Goal: Information Seeking & Learning: Learn about a topic

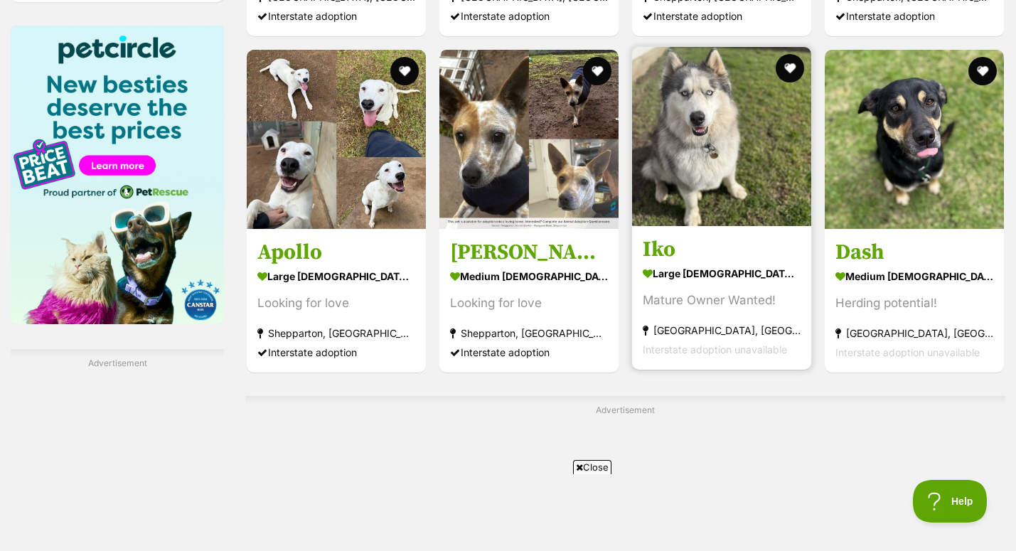
click at [718, 291] on div "Mature Owner Wanted!" at bounding box center [722, 300] width 158 height 19
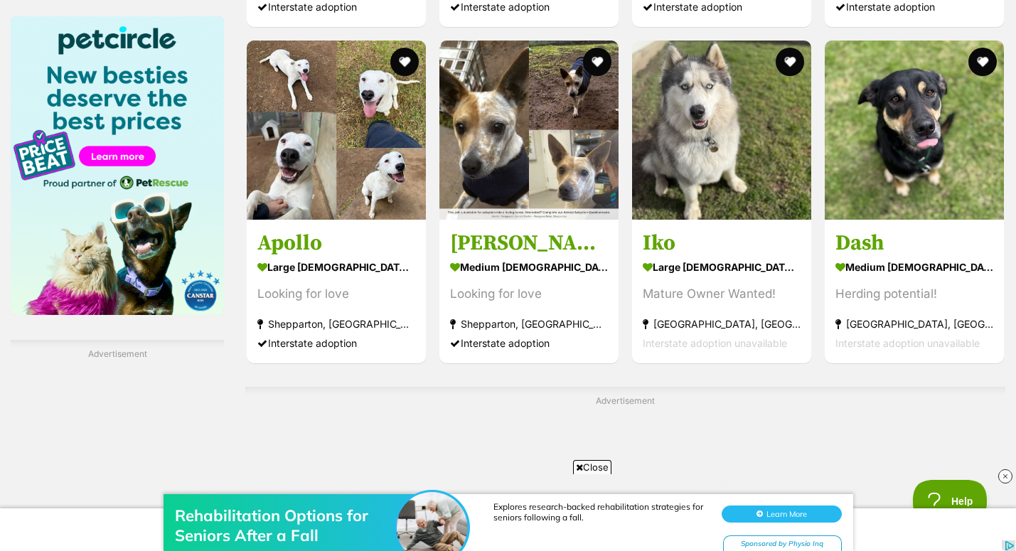
scroll to position [2173, 0]
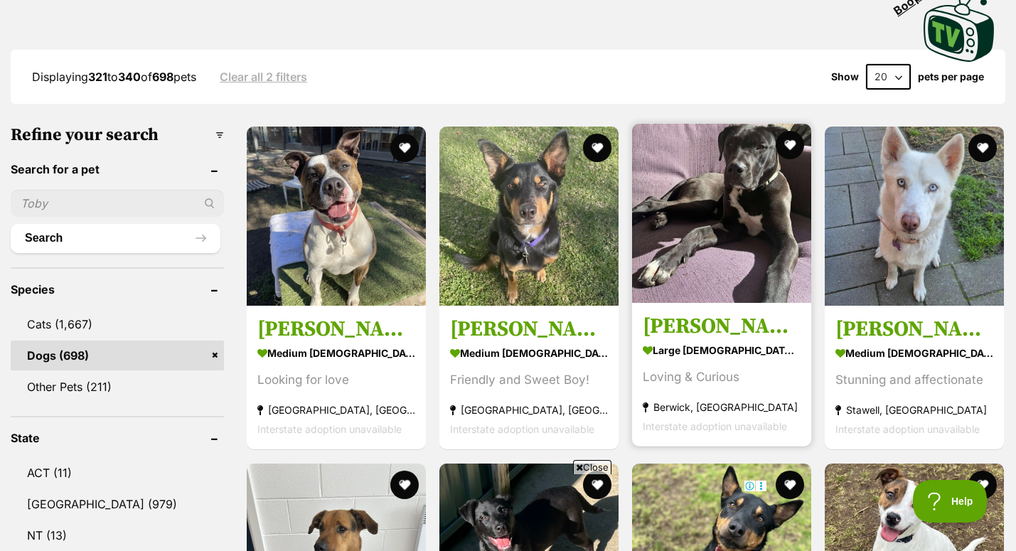
click at [696, 353] on section "large male Dog Loving & Curious Berwick, VIC Interstate adoption unavailable" at bounding box center [722, 388] width 158 height 96
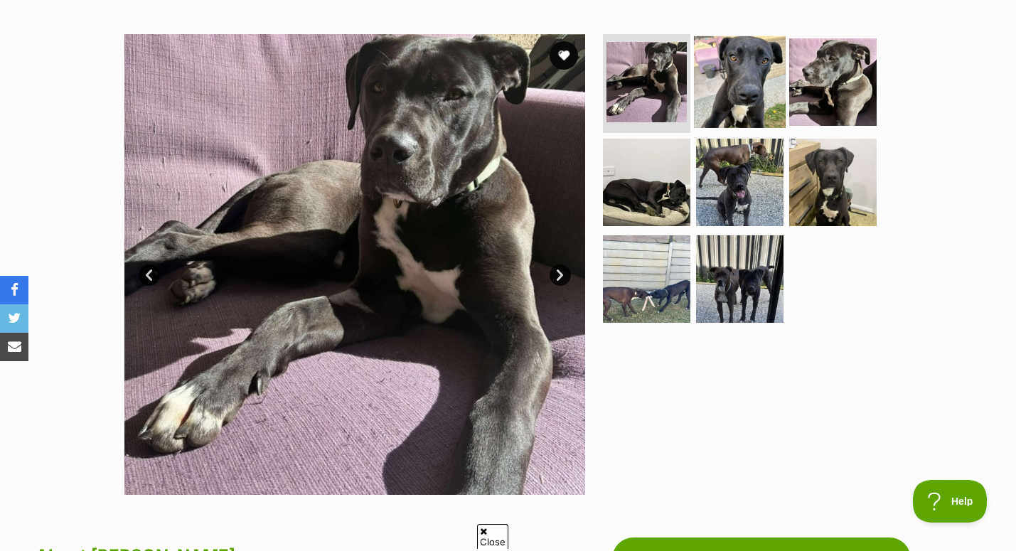
click at [755, 87] on img at bounding box center [740, 82] width 92 height 92
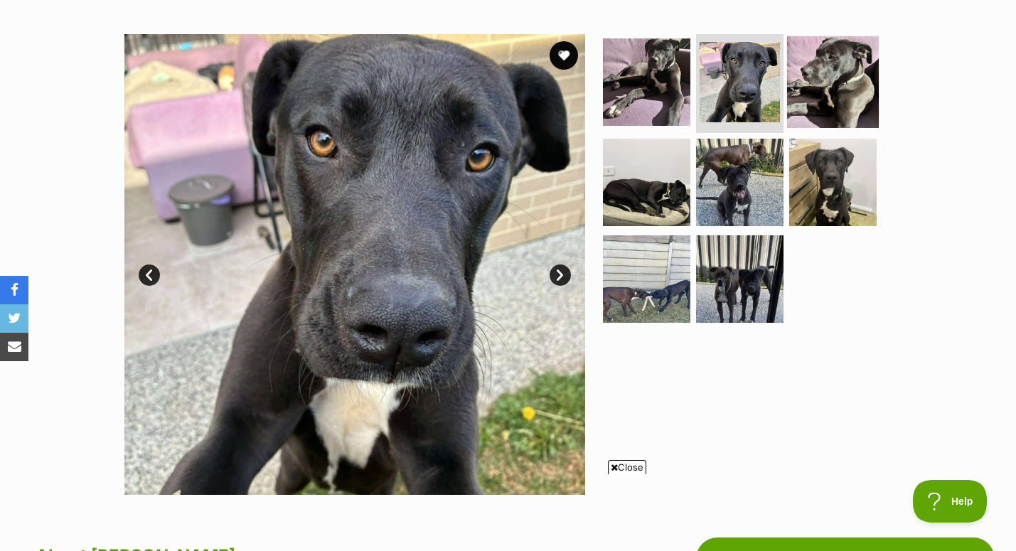
click at [839, 72] on img at bounding box center [833, 82] width 92 height 92
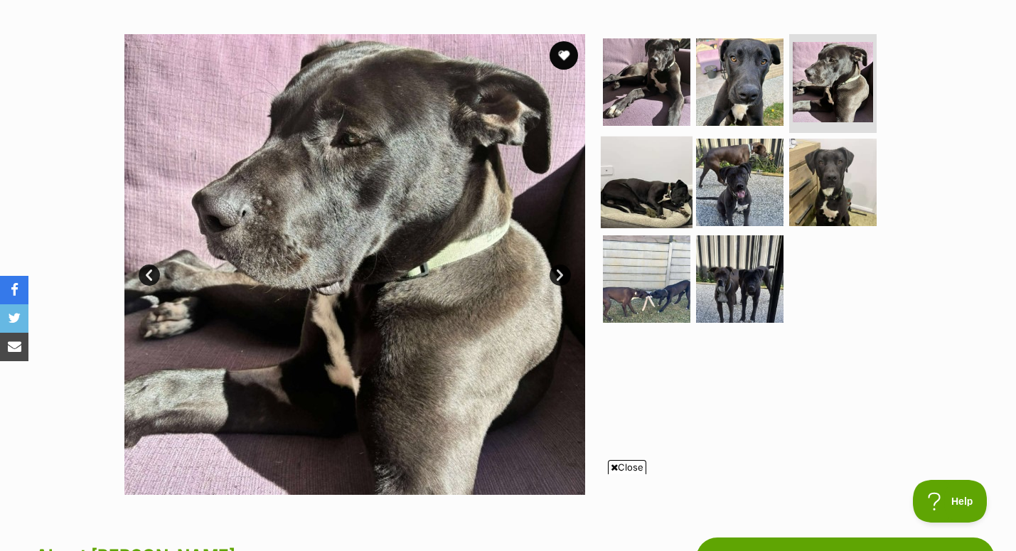
click at [643, 180] on img at bounding box center [647, 182] width 92 height 92
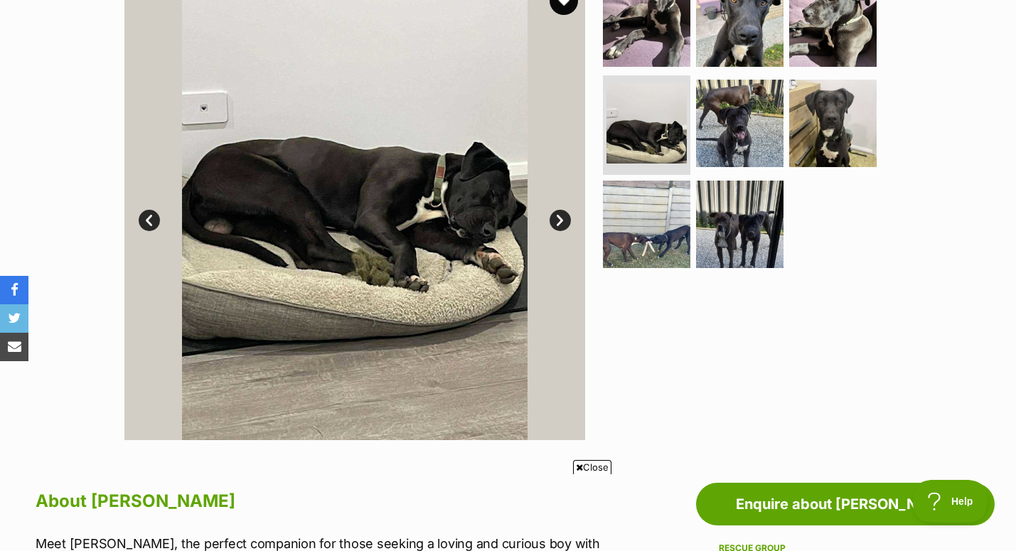
scroll to position [284, 0]
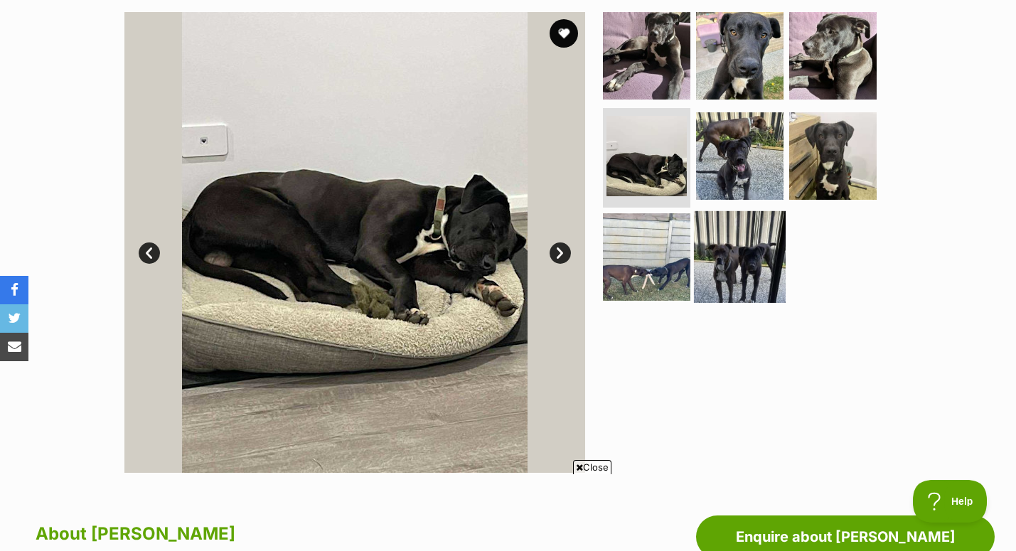
click at [746, 243] on img at bounding box center [740, 257] width 92 height 92
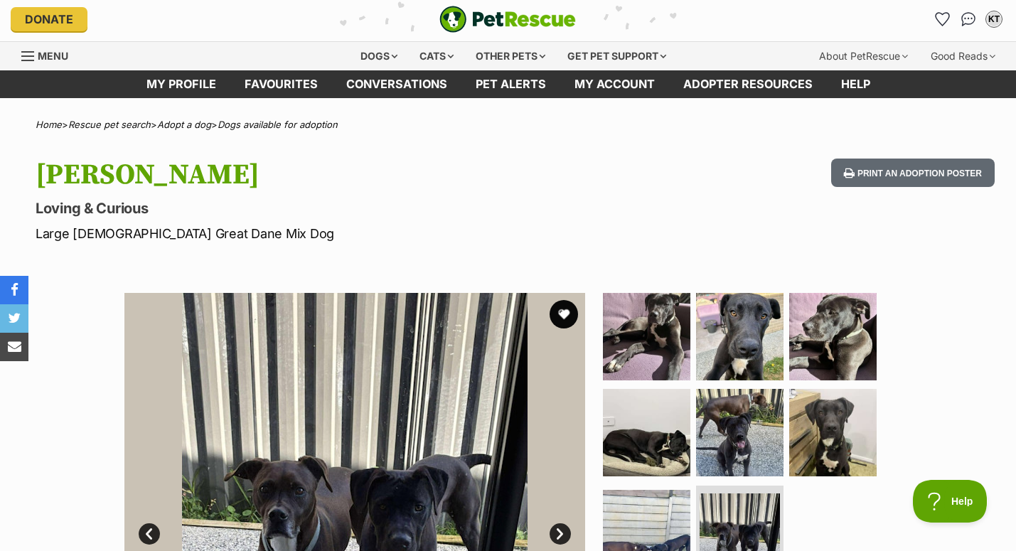
scroll to position [4, 0]
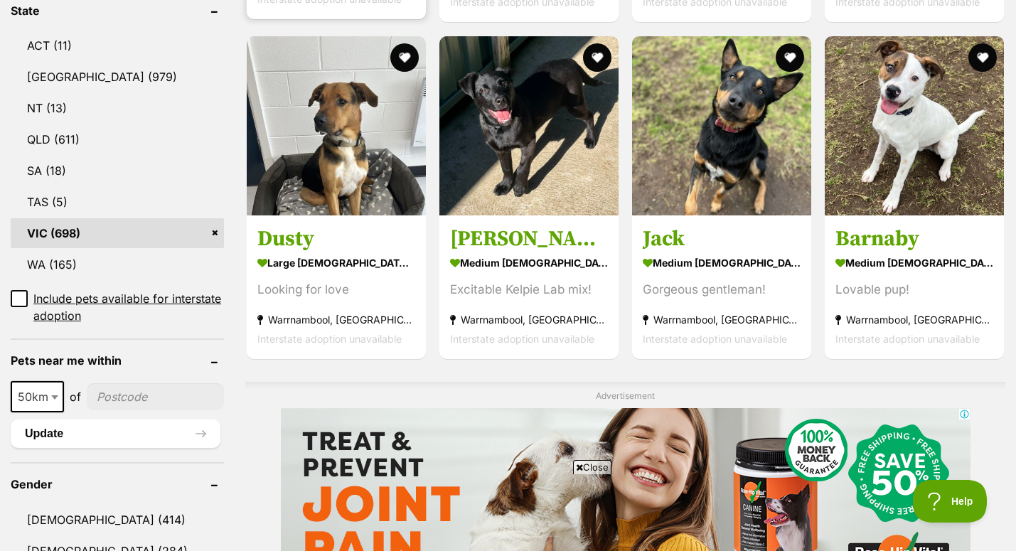
click at [383, 280] on div "Looking for love" at bounding box center [336, 289] width 158 height 19
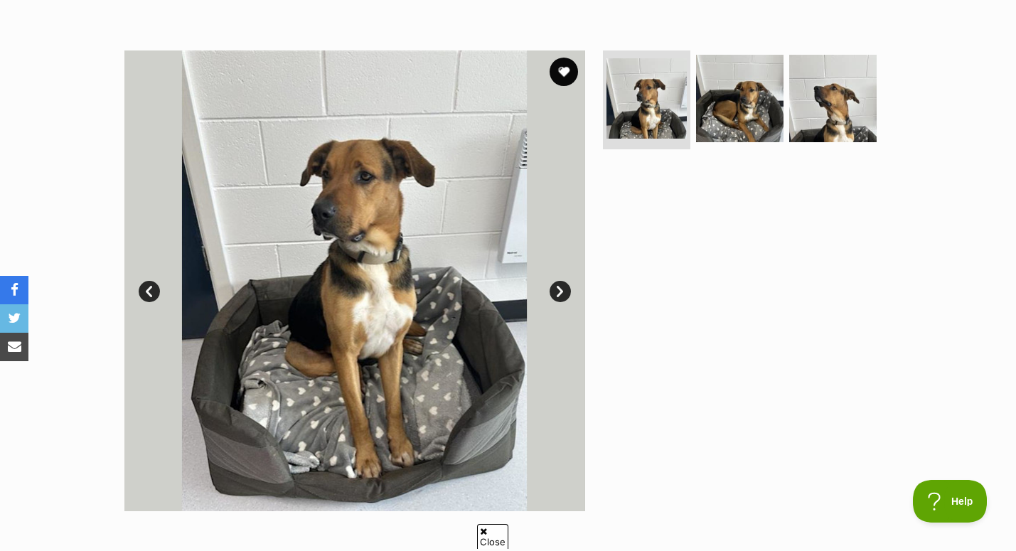
scroll to position [115, 0]
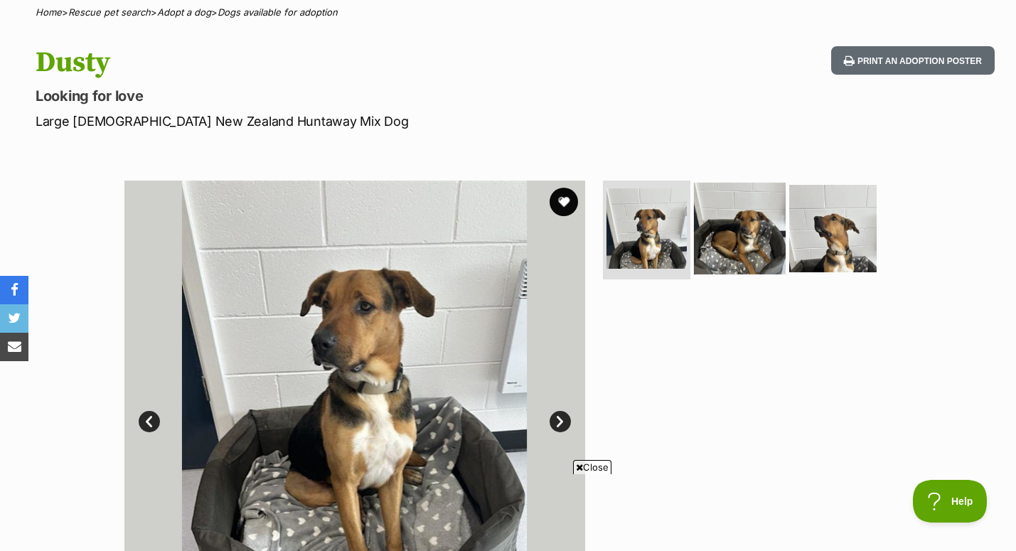
click at [735, 221] on img at bounding box center [740, 228] width 92 height 92
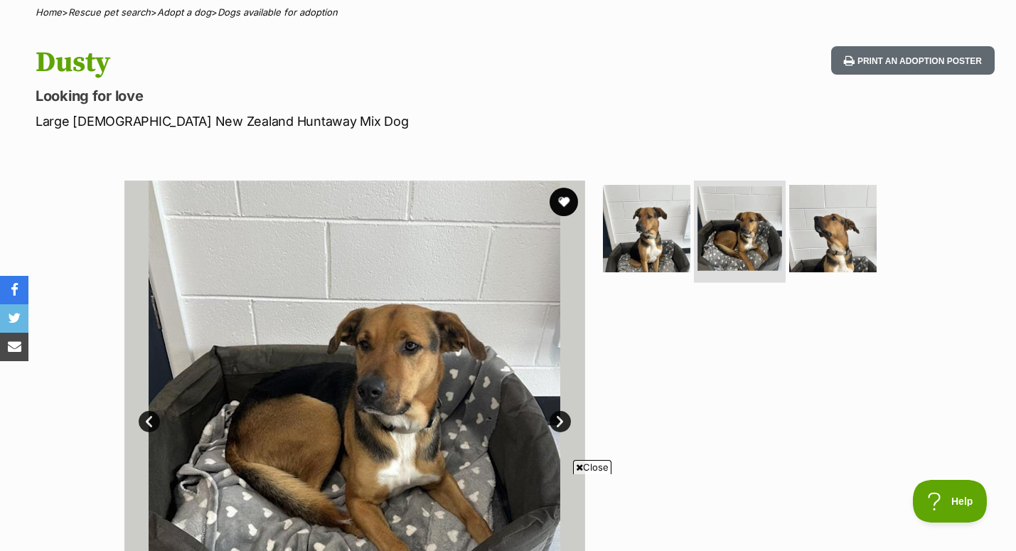
scroll to position [124, 0]
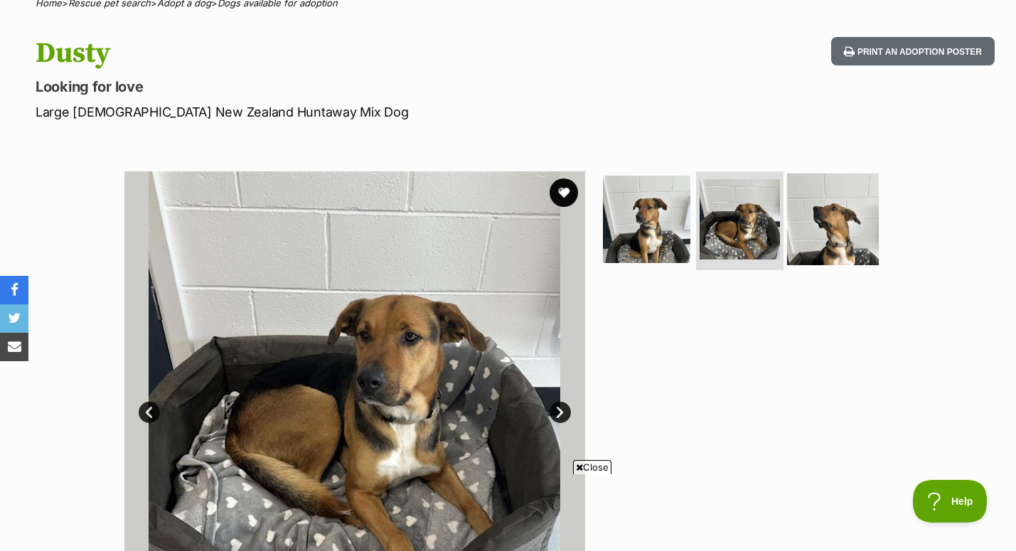
click at [826, 219] on img at bounding box center [833, 219] width 92 height 92
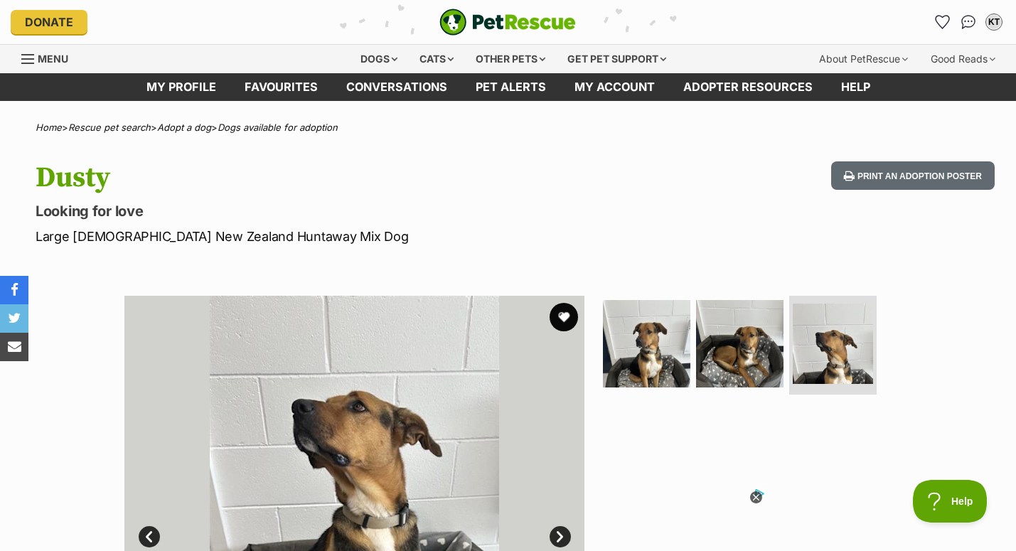
scroll to position [0, 0]
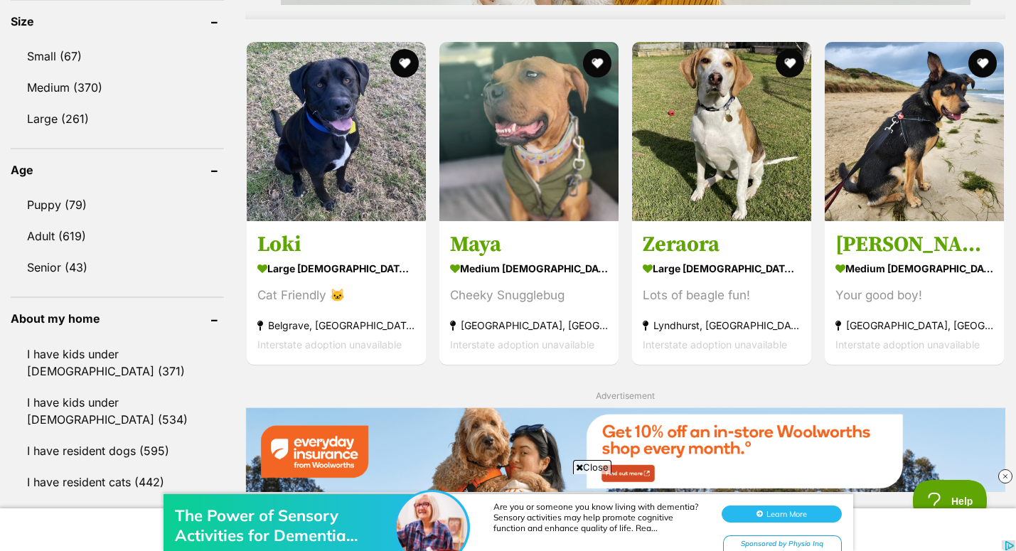
scroll to position [1332, 0]
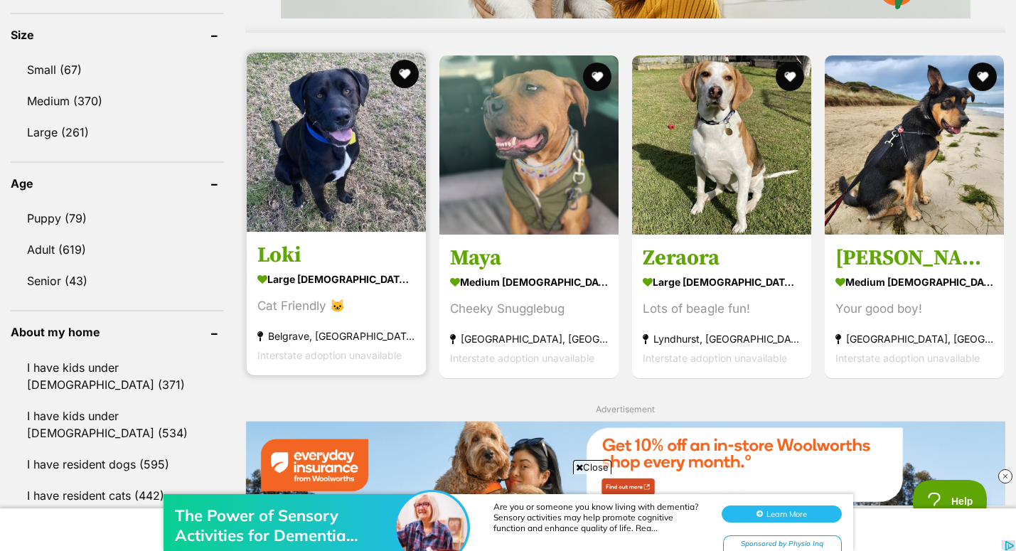
click at [333, 296] on div "Cat Friendly 🐱" at bounding box center [336, 305] width 158 height 19
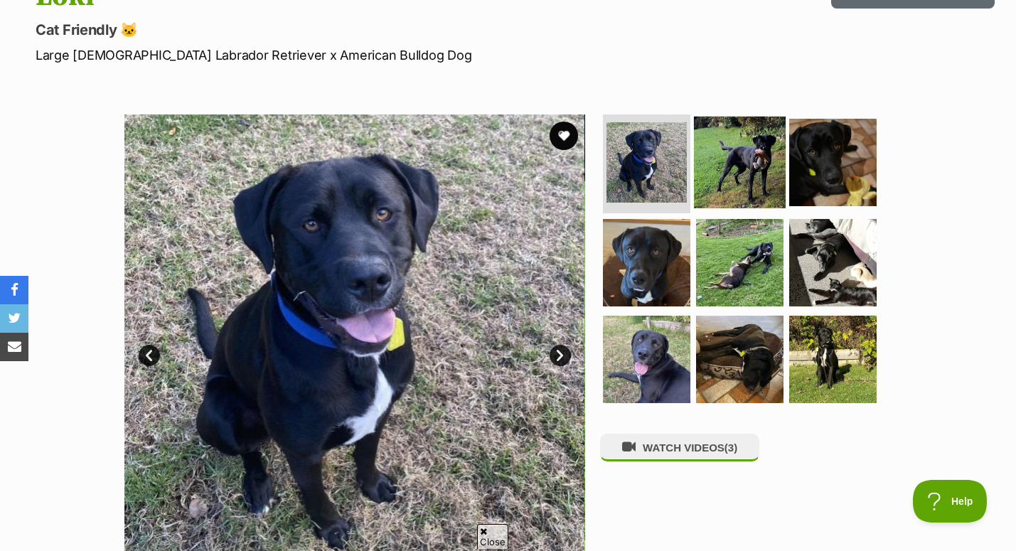
click at [752, 175] on img at bounding box center [740, 162] width 92 height 92
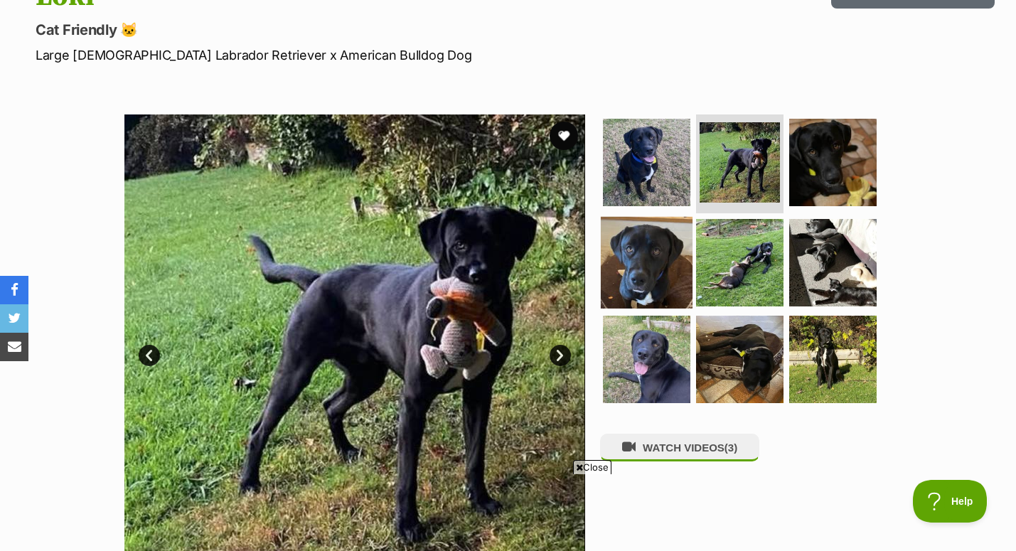
click at [638, 283] on img at bounding box center [647, 263] width 92 height 92
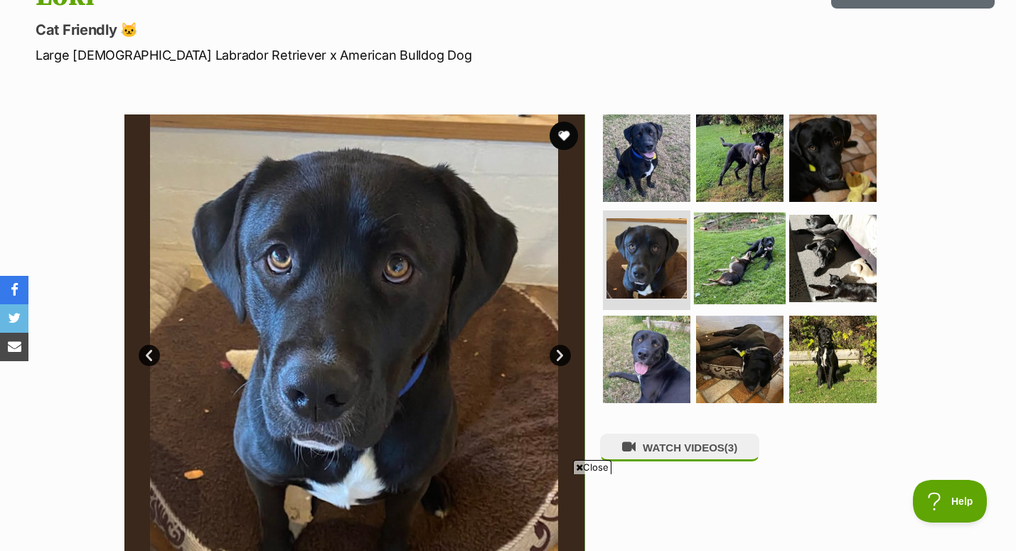
click at [734, 247] on img at bounding box center [740, 259] width 92 height 92
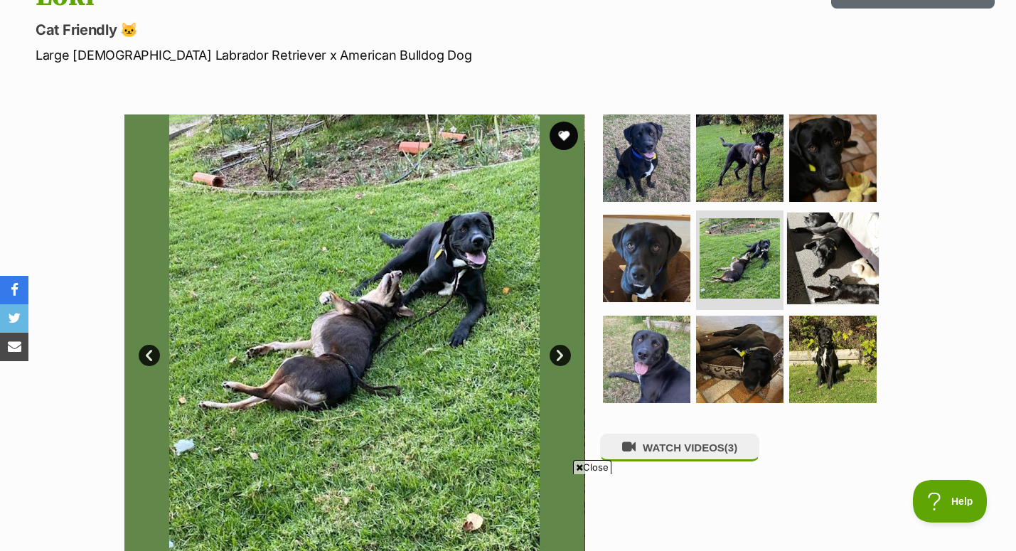
click at [835, 254] on img at bounding box center [833, 259] width 92 height 92
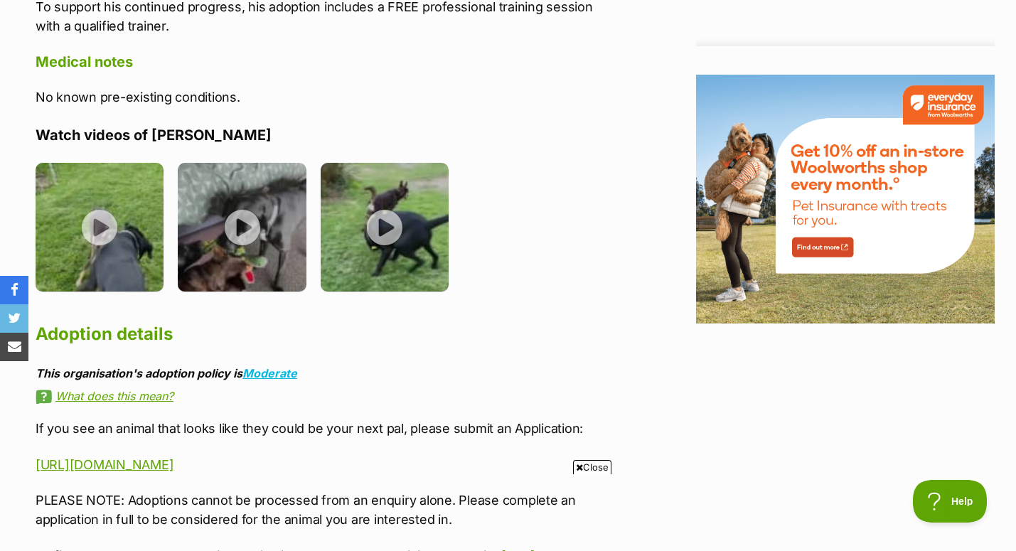
scroll to position [1716, 0]
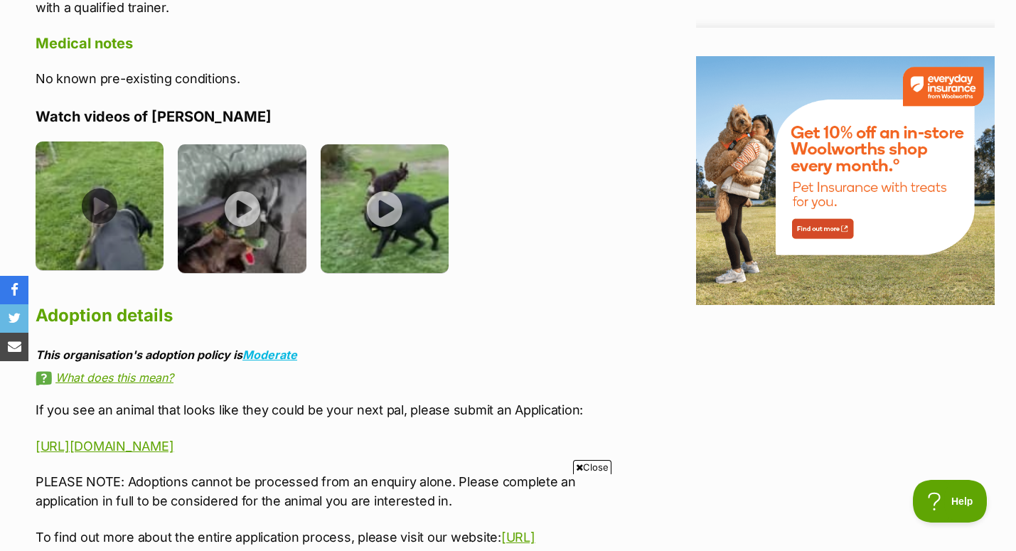
click at [93, 165] on img at bounding box center [100, 205] width 128 height 128
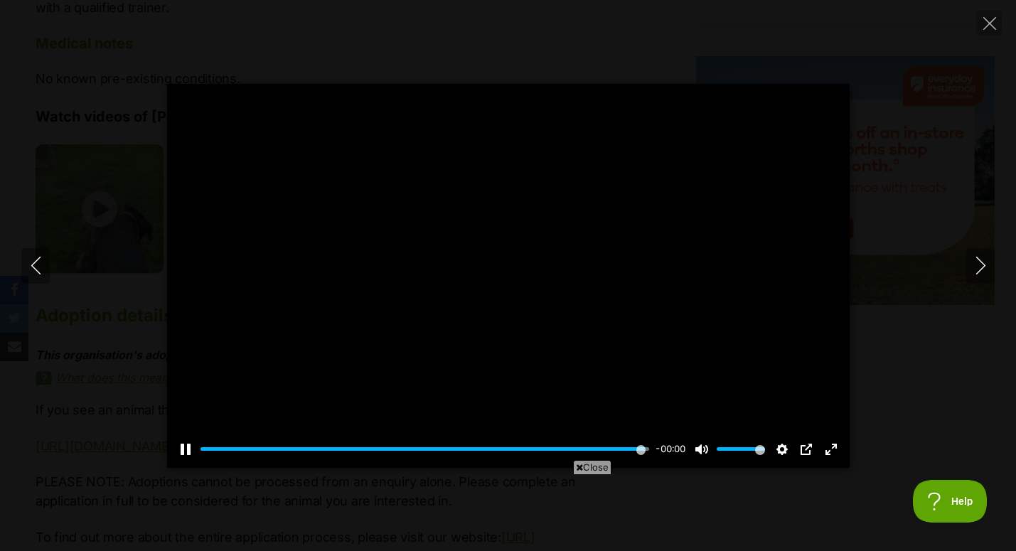
type input "100"
click at [977, 265] on icon "Next" at bounding box center [981, 266] width 18 height 18
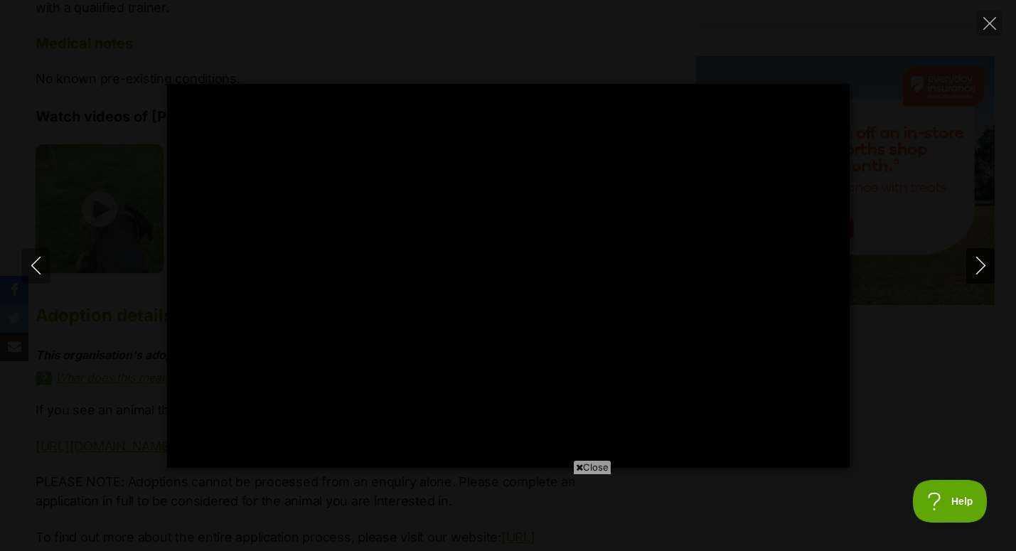
click at [977, 265] on icon "Next" at bounding box center [981, 266] width 18 height 18
type input "59.5"
click at [976, 264] on icon "Next" at bounding box center [981, 266] width 18 height 18
type input "64.65"
click at [990, 17] on icon "Close" at bounding box center [989, 23] width 13 height 13
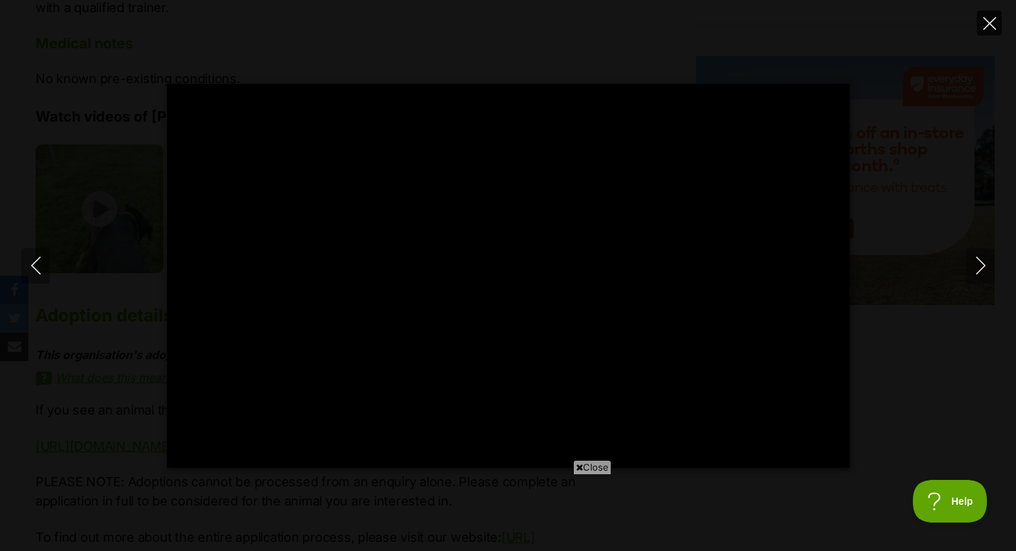
type input "7.07"
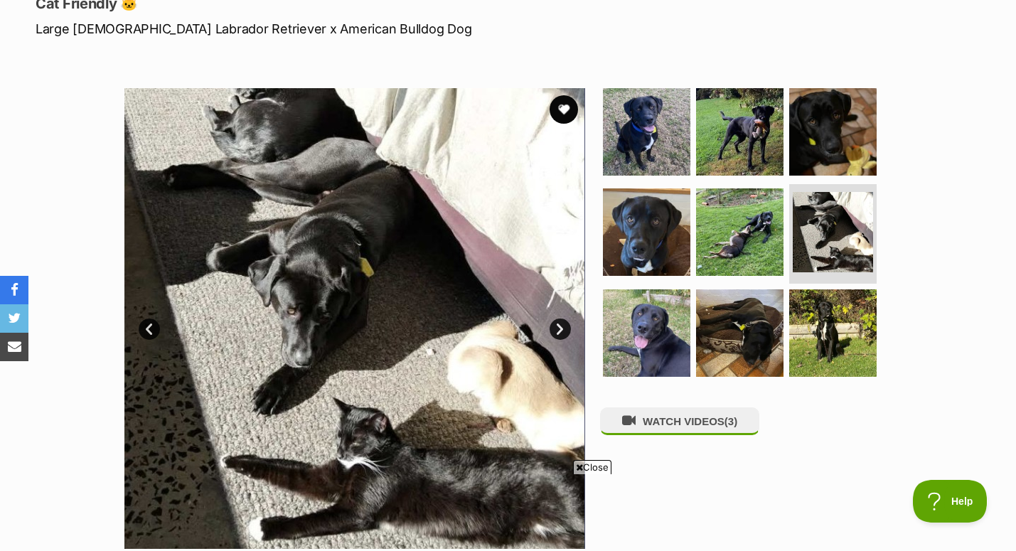
scroll to position [210, 0]
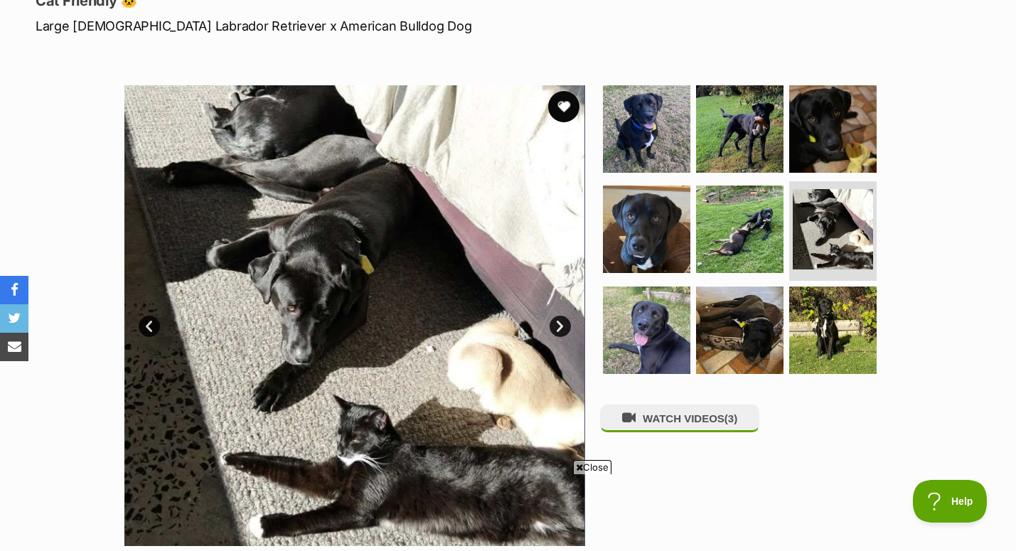
click at [566, 112] on button "favourite" at bounding box center [563, 106] width 31 height 31
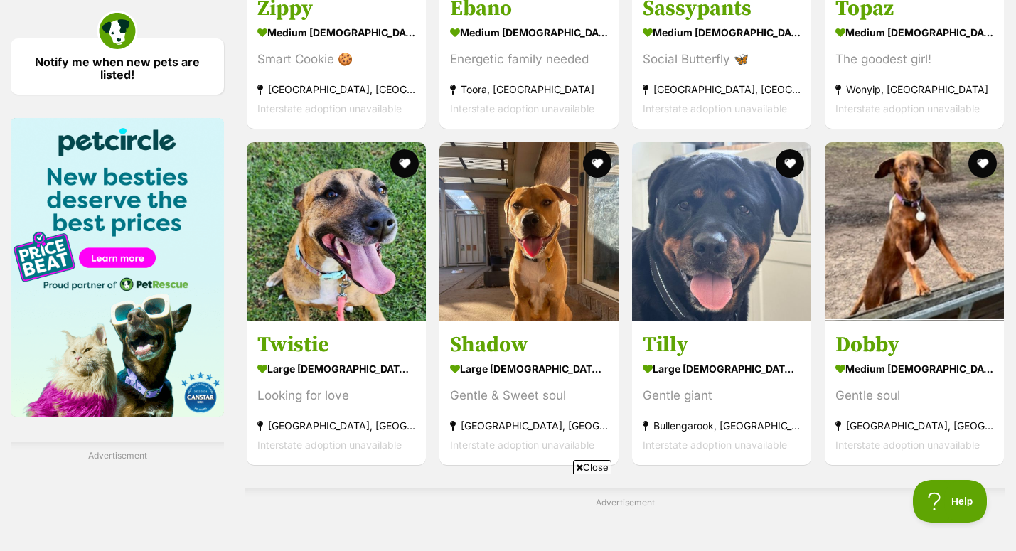
scroll to position [2027, 0]
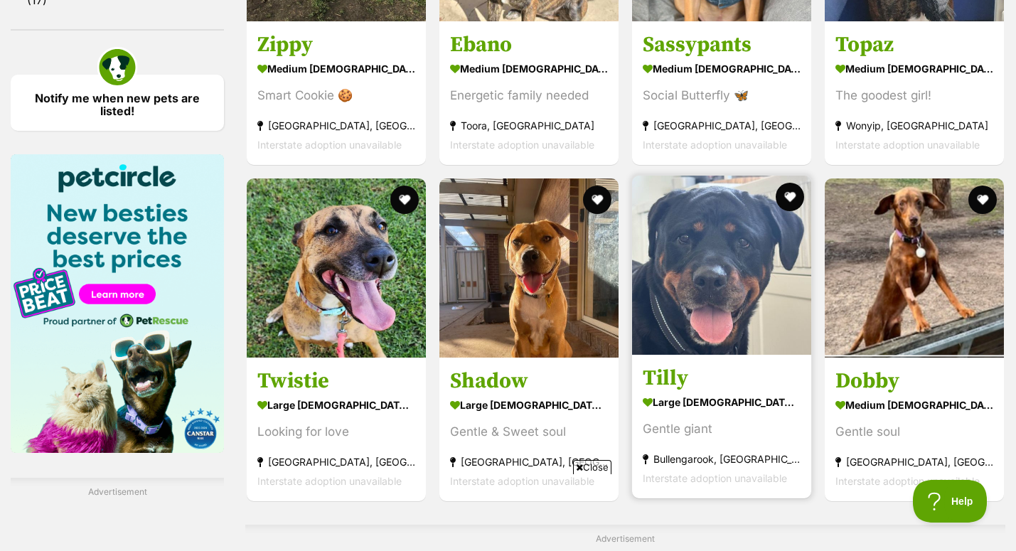
click at [710, 392] on strong "large female Dog" at bounding box center [722, 402] width 158 height 21
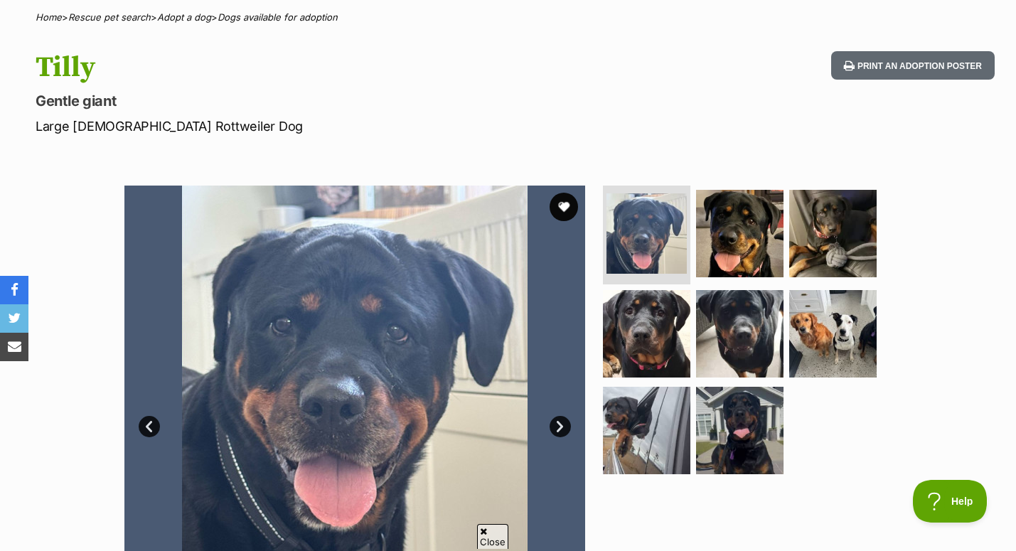
scroll to position [113, 0]
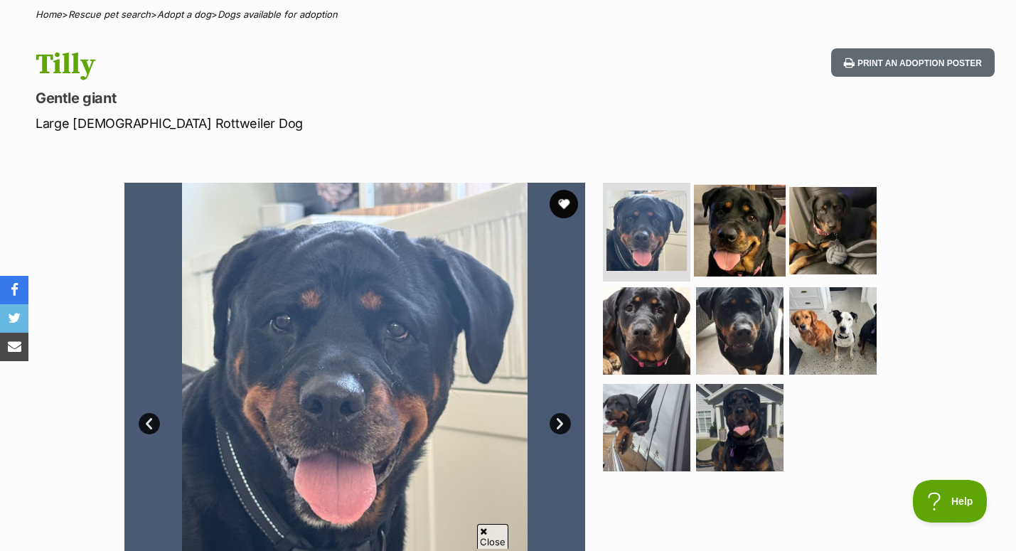
click at [733, 217] on img at bounding box center [740, 230] width 92 height 92
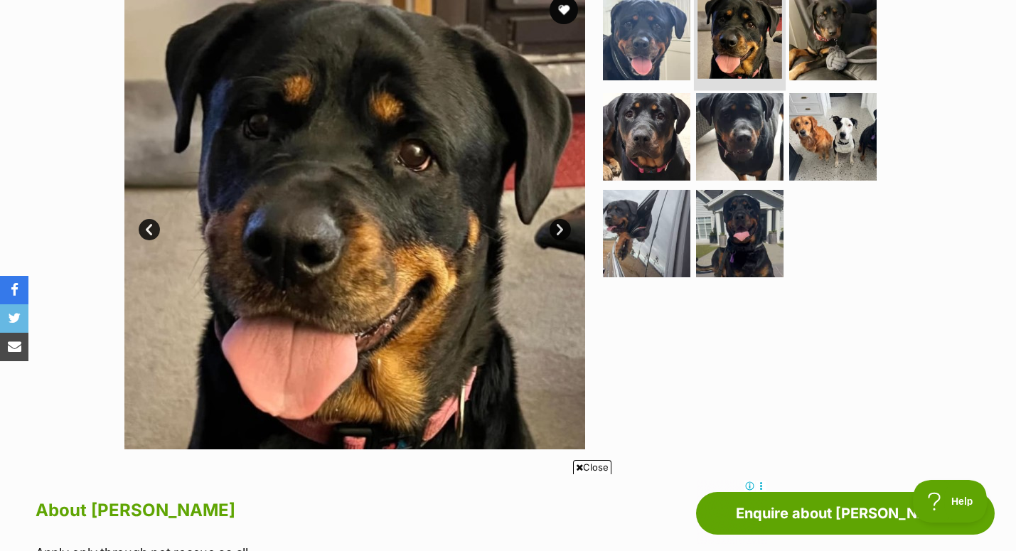
scroll to position [294, 0]
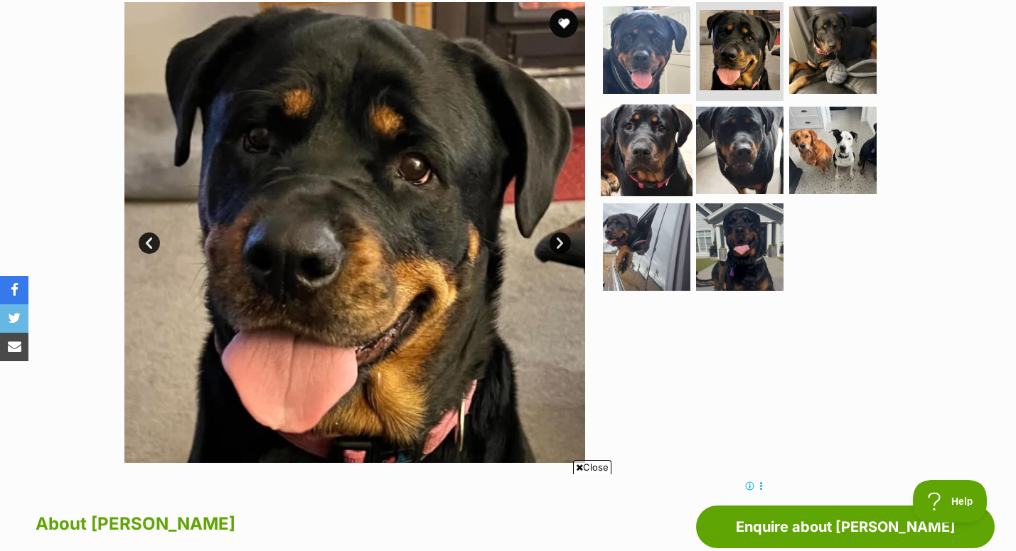
click at [661, 138] on img at bounding box center [647, 150] width 92 height 92
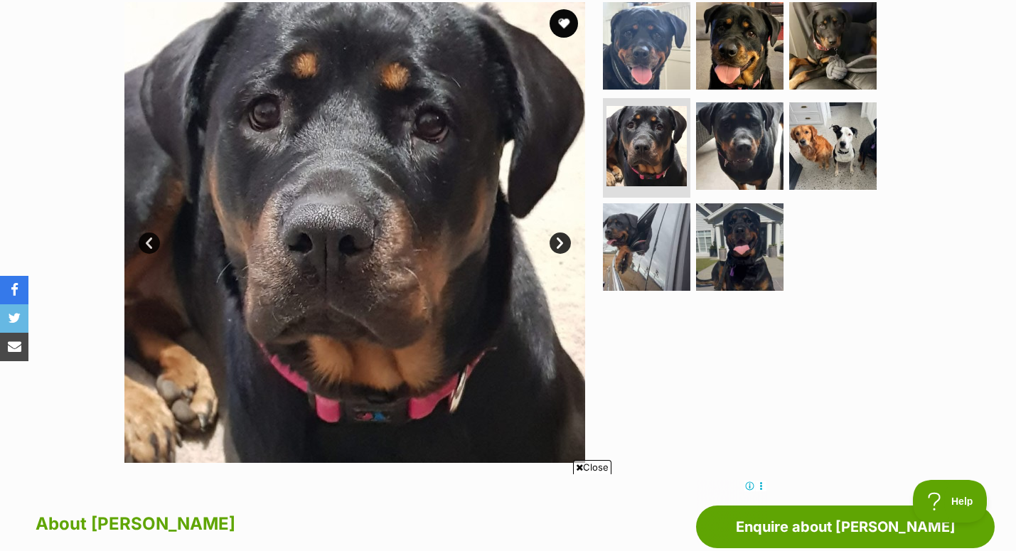
click at [563, 241] on link "Next" at bounding box center [559, 242] width 21 height 21
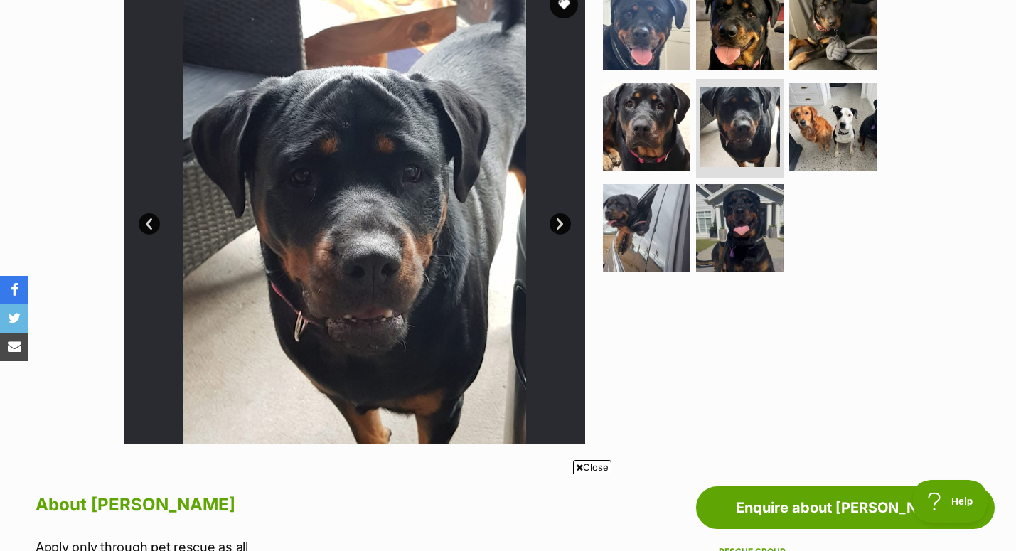
scroll to position [277, 0]
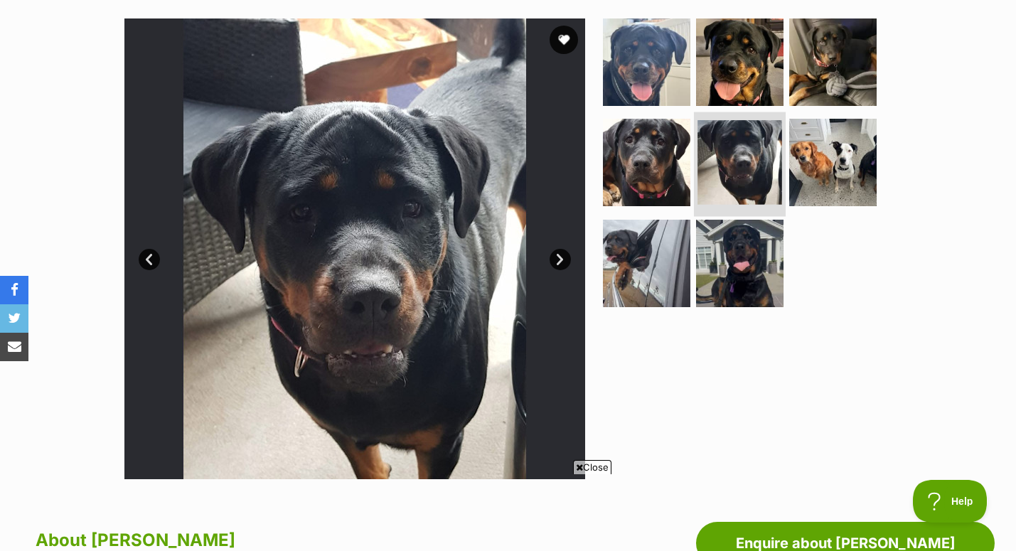
click at [753, 139] on img at bounding box center [739, 162] width 85 height 85
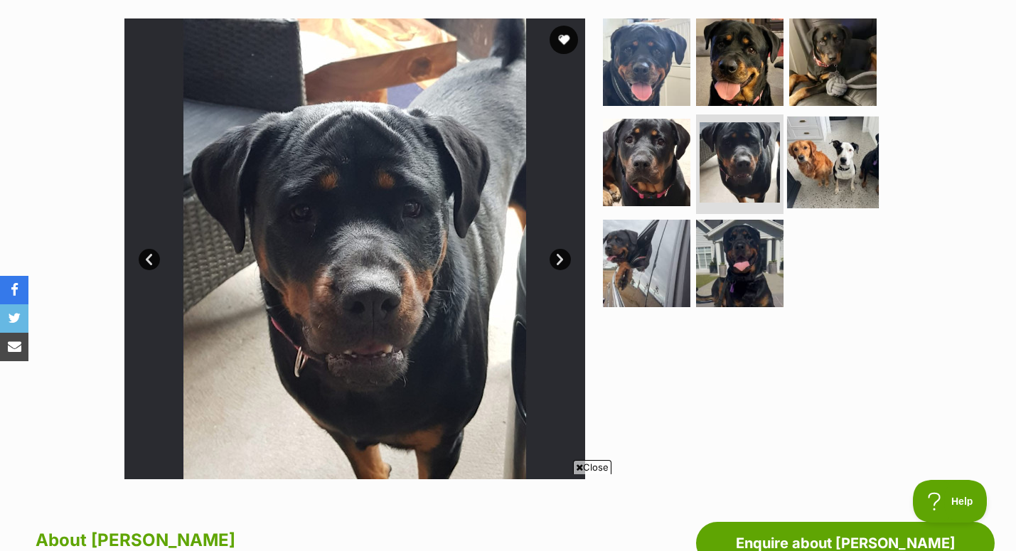
click at [803, 147] on img at bounding box center [833, 163] width 92 height 92
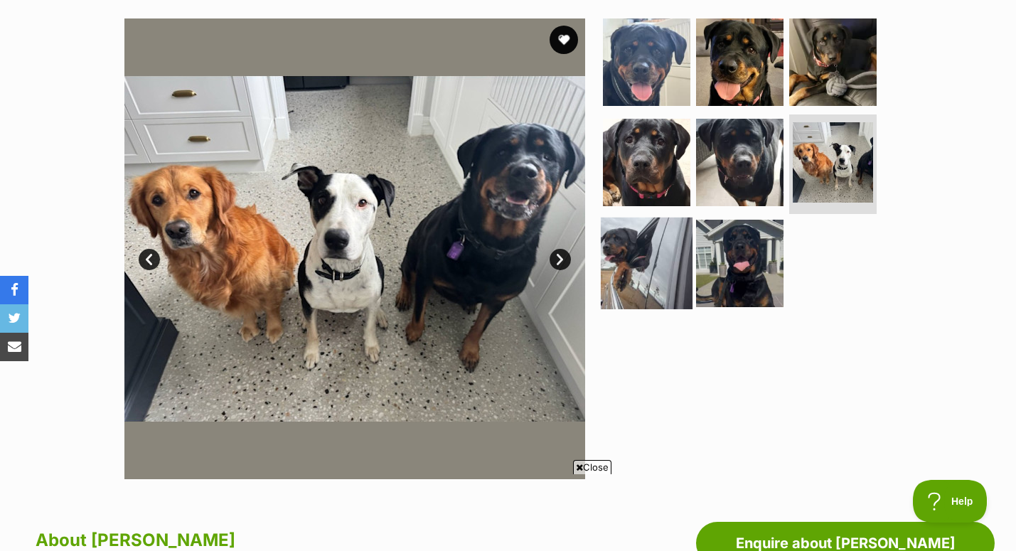
click at [640, 258] on img at bounding box center [647, 263] width 92 height 92
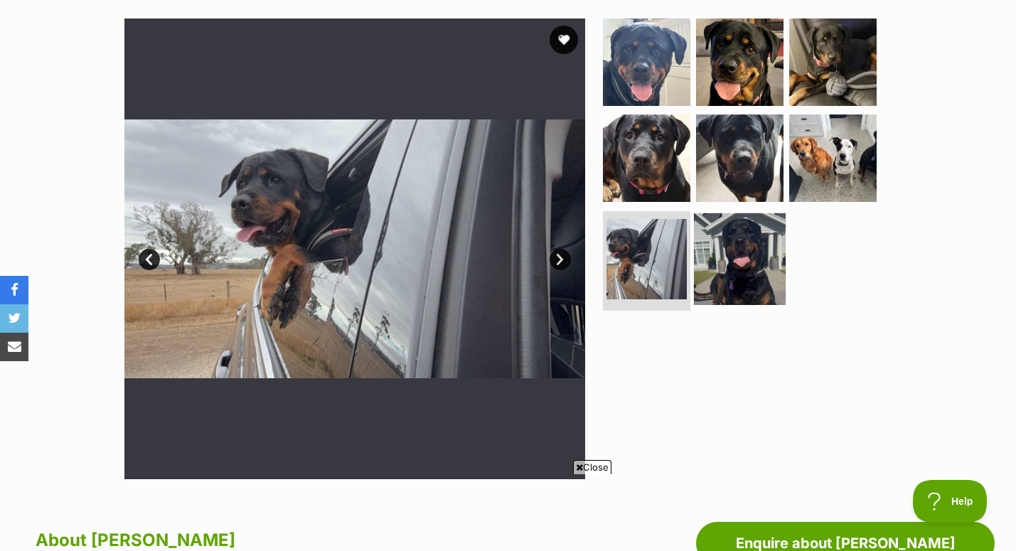
click at [744, 267] on img at bounding box center [740, 259] width 92 height 92
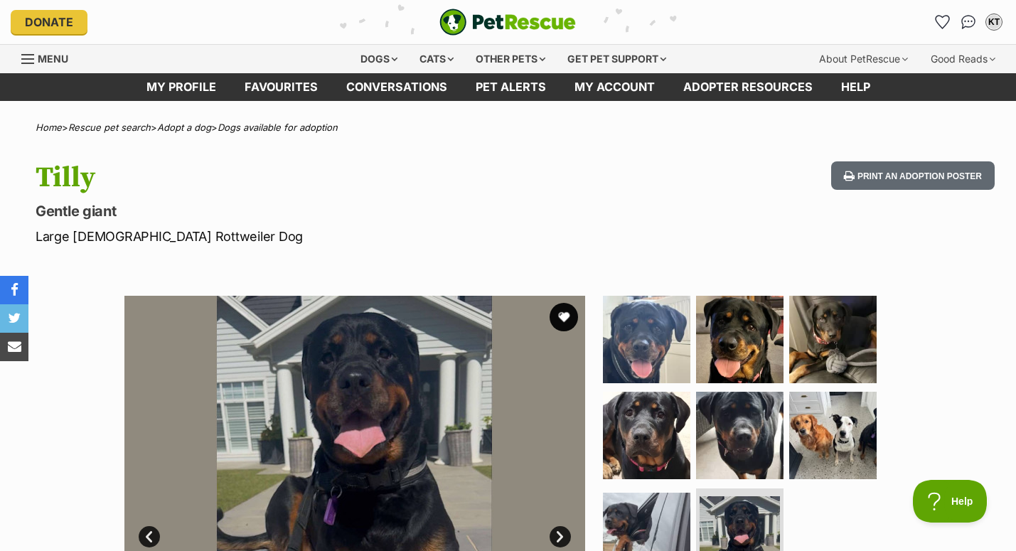
scroll to position [0, 0]
click at [565, 329] on button "favourite" at bounding box center [563, 316] width 31 height 31
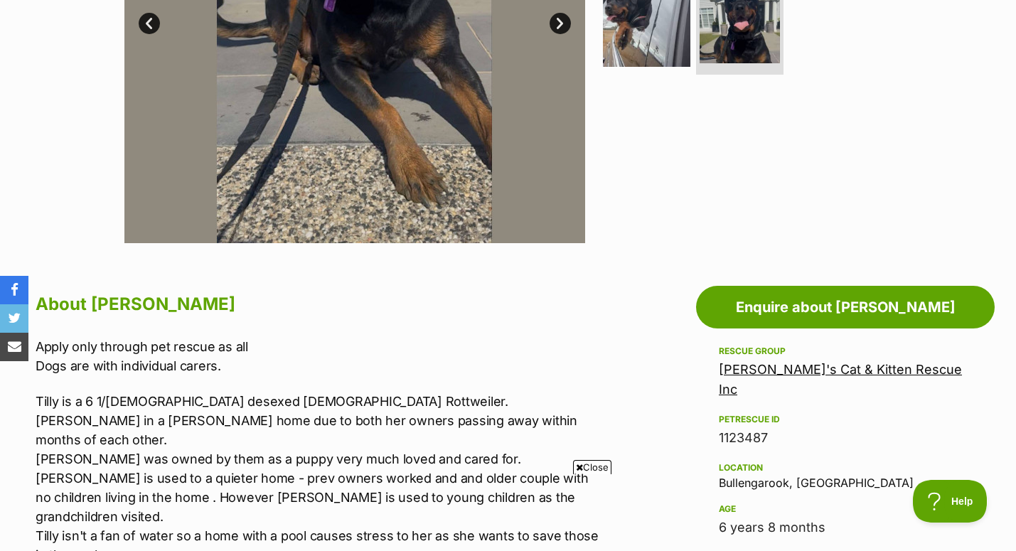
scroll to position [409, 0]
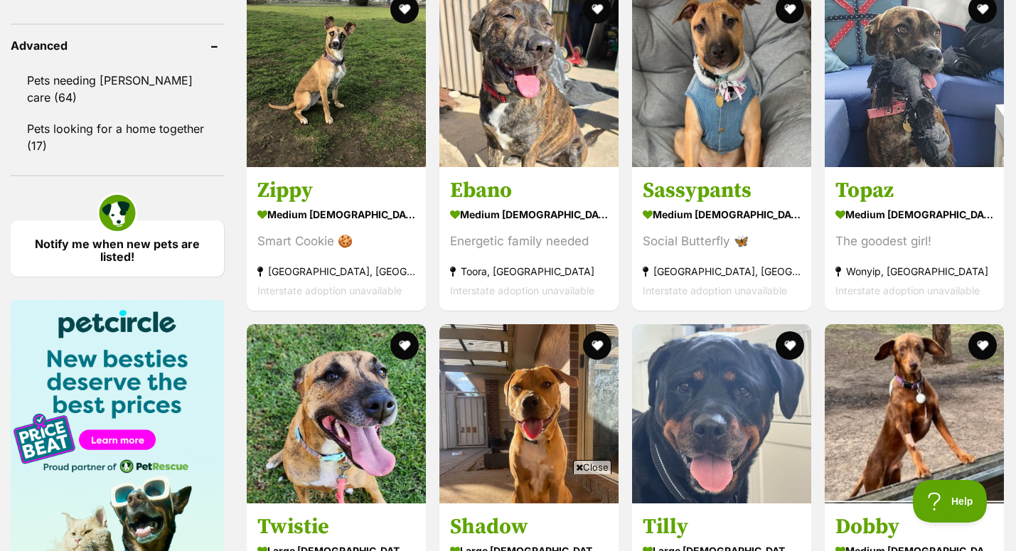
scroll to position [1885, 0]
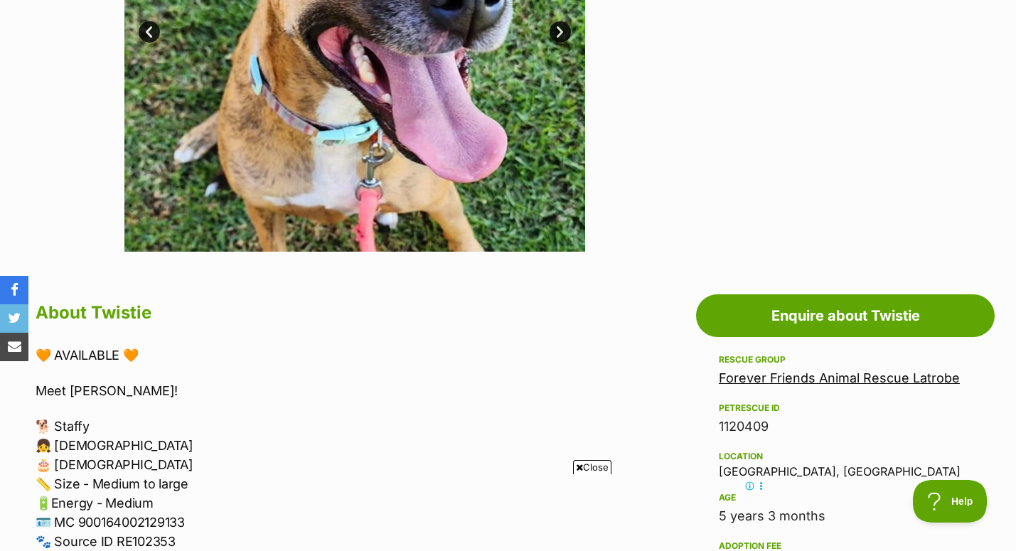
scroll to position [328, 0]
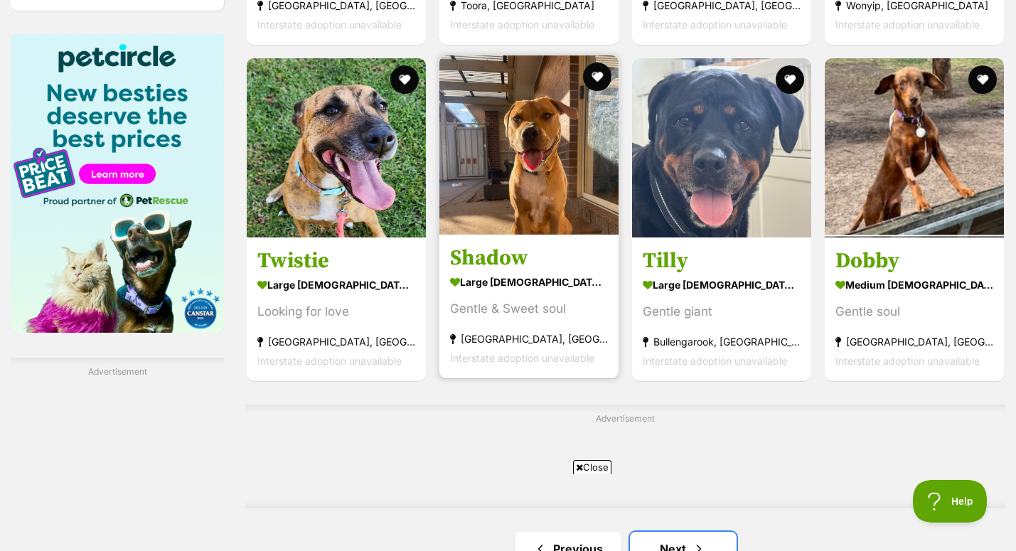
scroll to position [2311, 0]
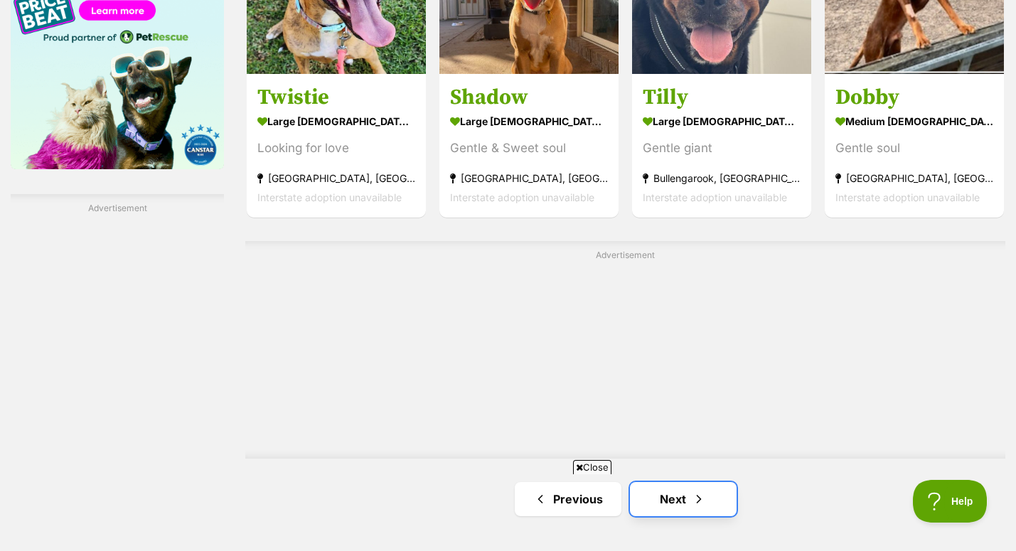
click at [682, 482] on link "Next" at bounding box center [683, 499] width 107 height 34
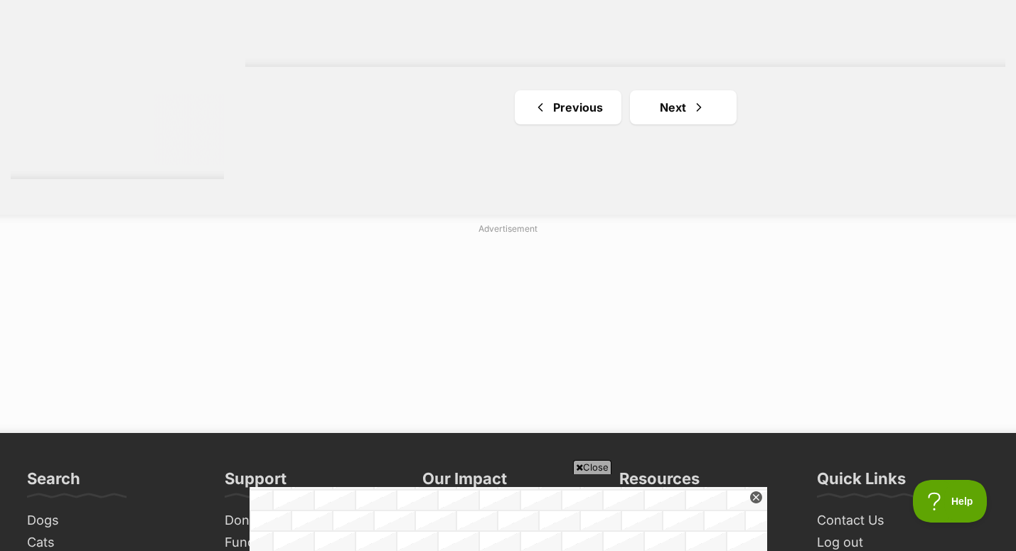
scroll to position [2791, 0]
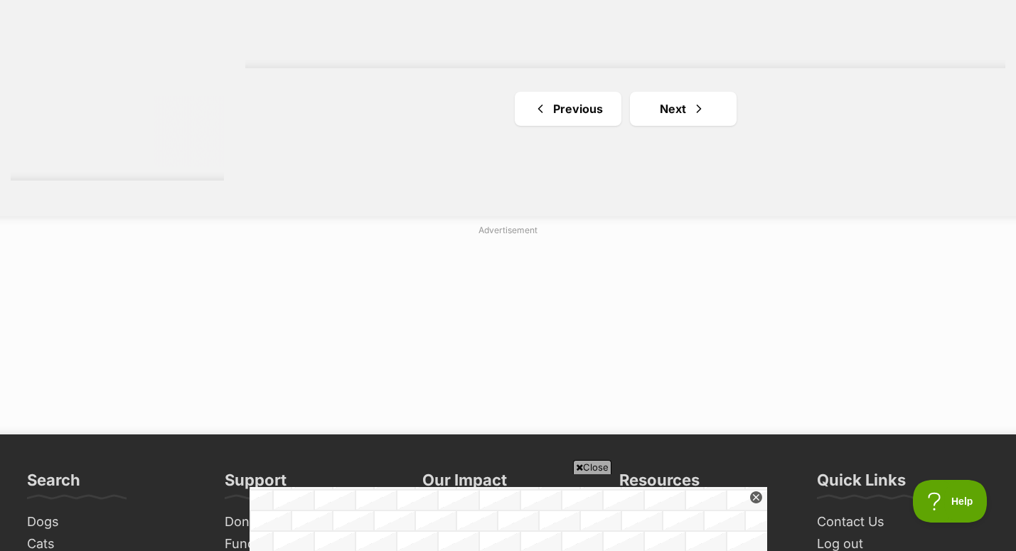
click at [652, 92] on li "Next" at bounding box center [683, 109] width 107 height 34
click at [650, 92] on link "Next" at bounding box center [683, 109] width 107 height 34
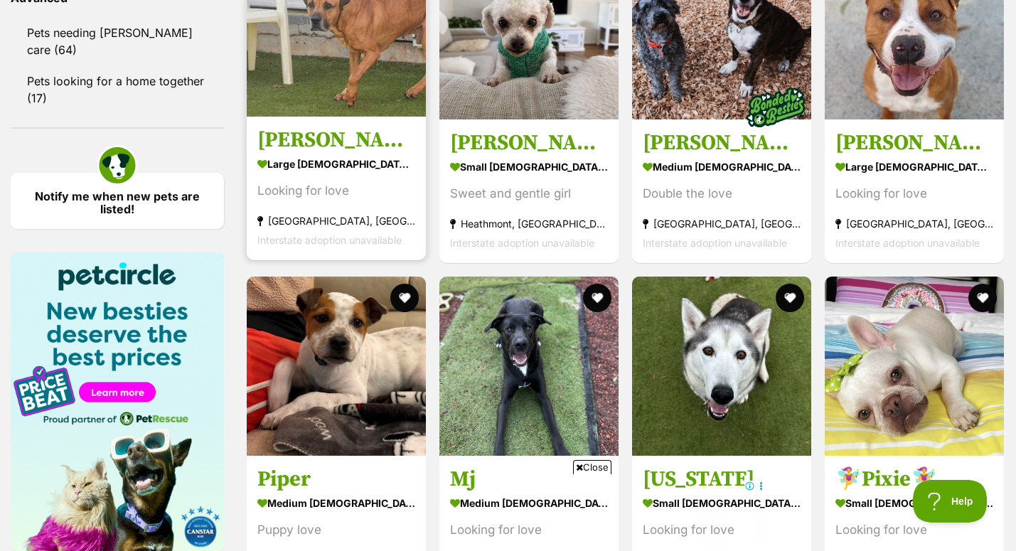
scroll to position [1729, 0]
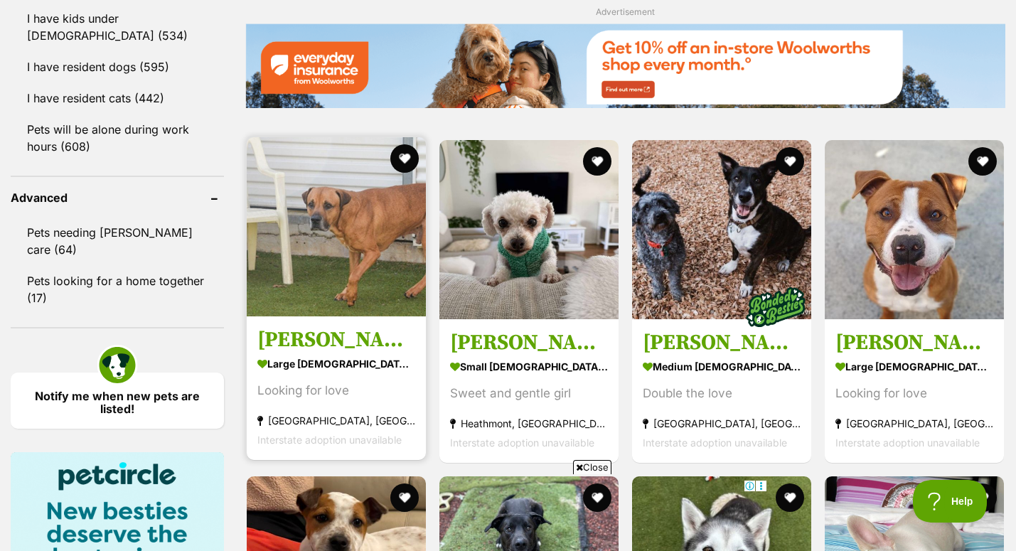
click at [323, 217] on img at bounding box center [336, 226] width 179 height 179
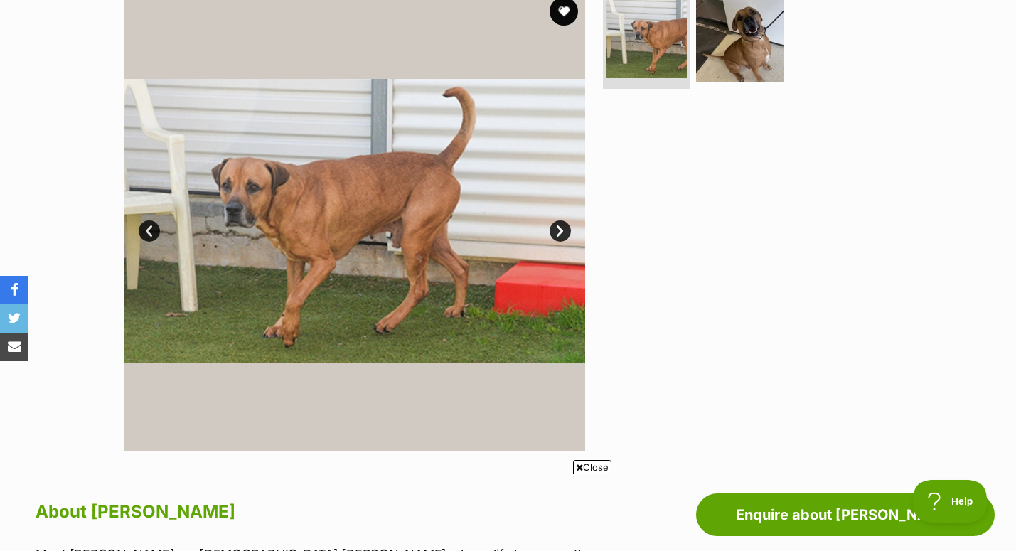
scroll to position [317, 0]
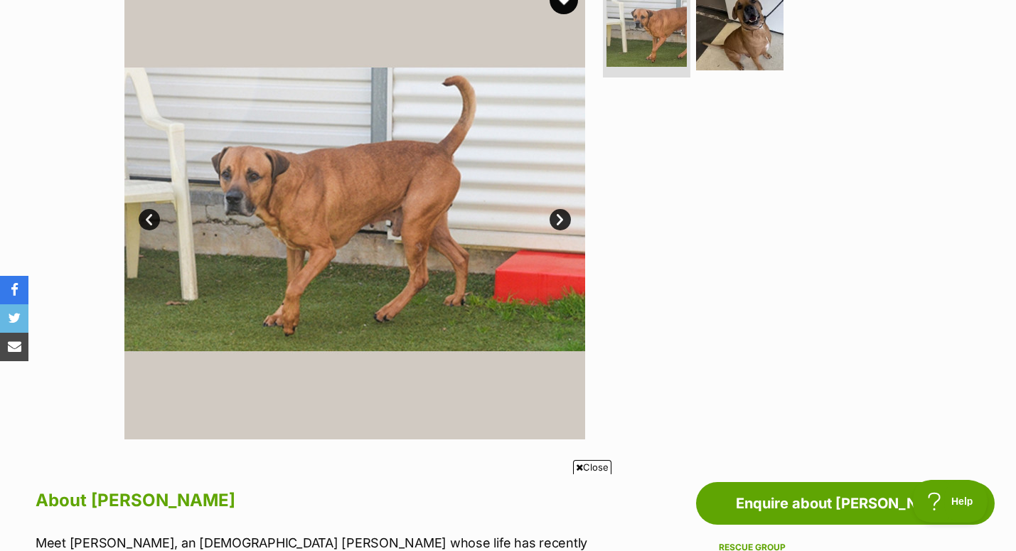
click at [559, 220] on link "Next" at bounding box center [559, 219] width 21 height 21
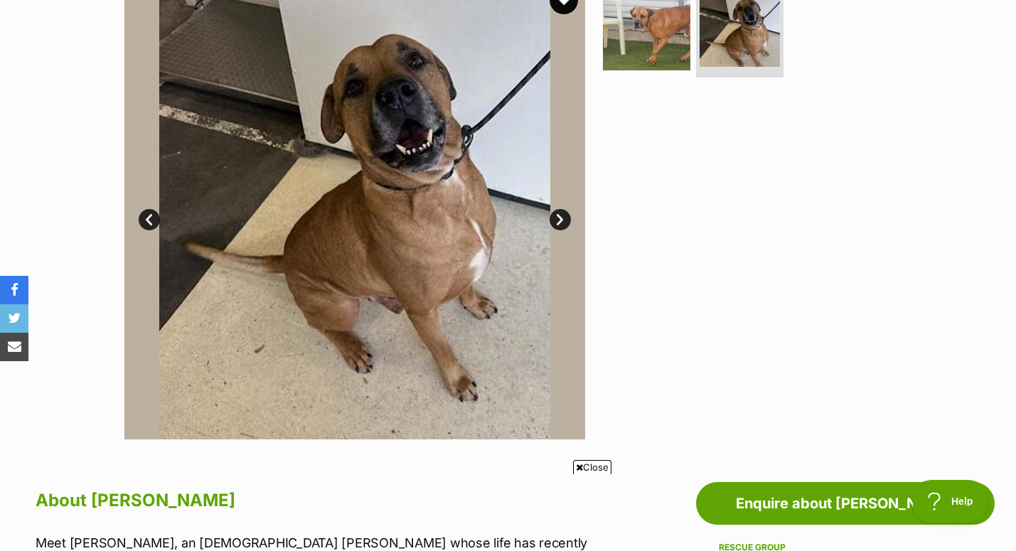
click at [149, 219] on link "Prev" at bounding box center [149, 219] width 21 height 21
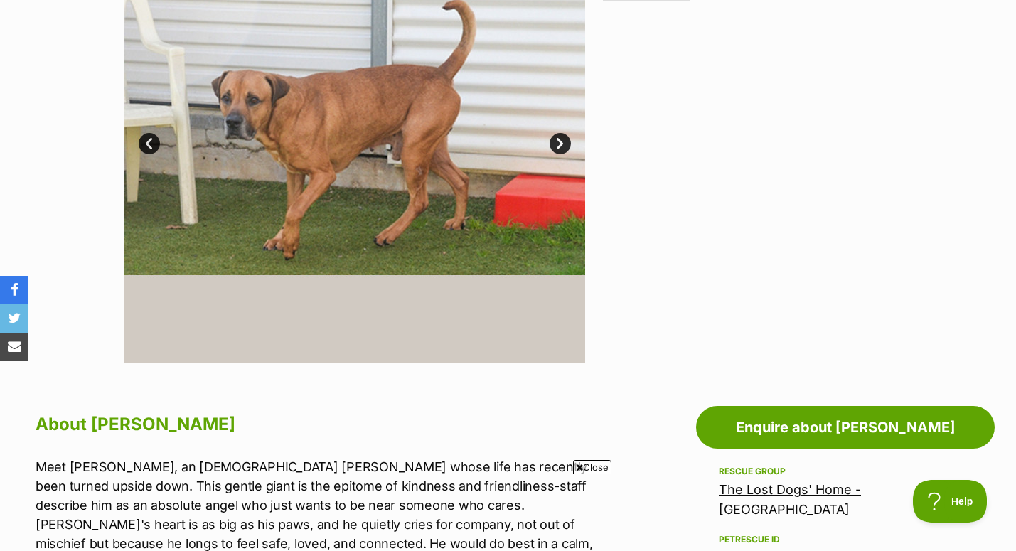
scroll to position [0, 0]
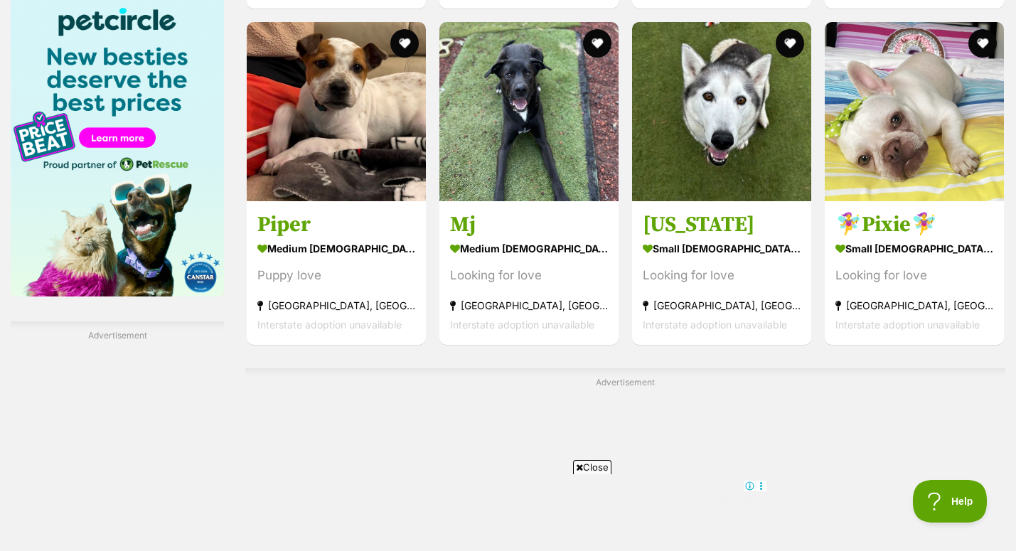
scroll to position [2252, 0]
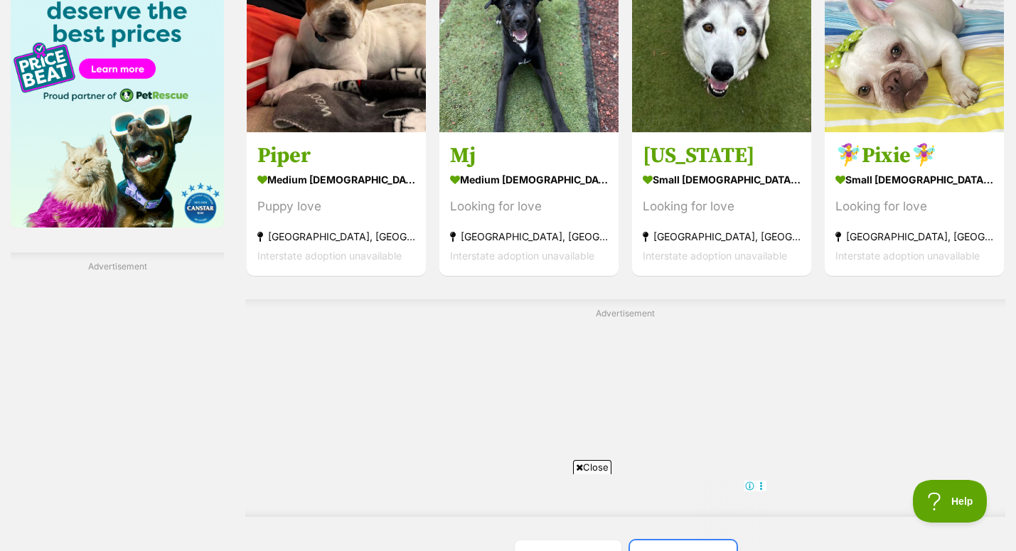
click at [665, 540] on link "Next" at bounding box center [683, 557] width 107 height 34
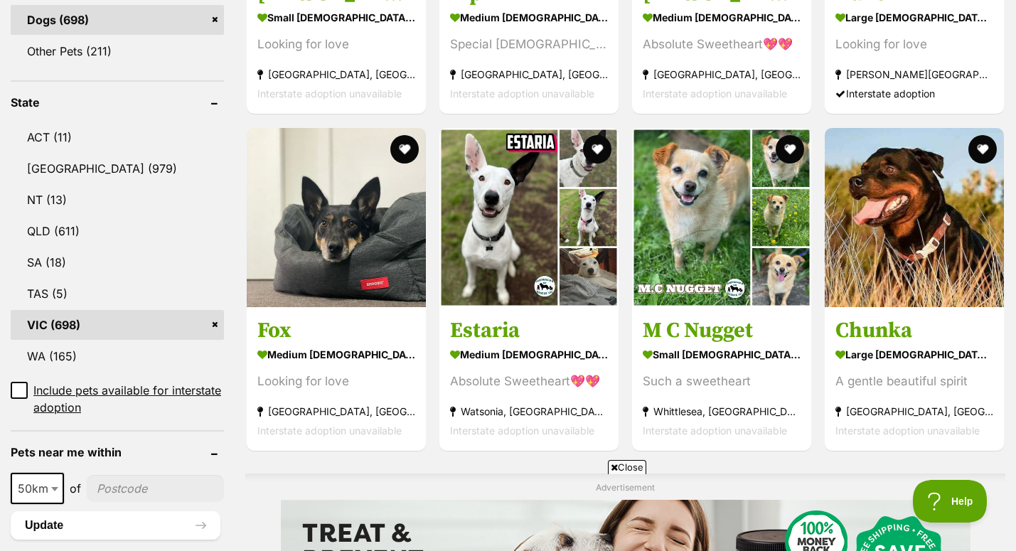
scroll to position [674, 0]
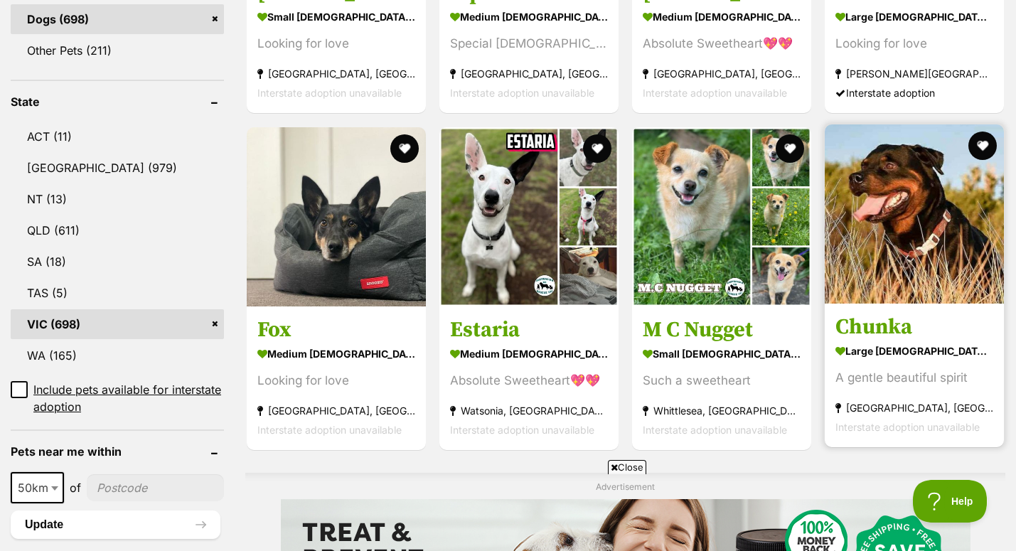
click at [870, 340] on section "large male Dog A gentle beautiful spirit Longford, VIC Interstate adoption unav…" at bounding box center [914, 388] width 158 height 96
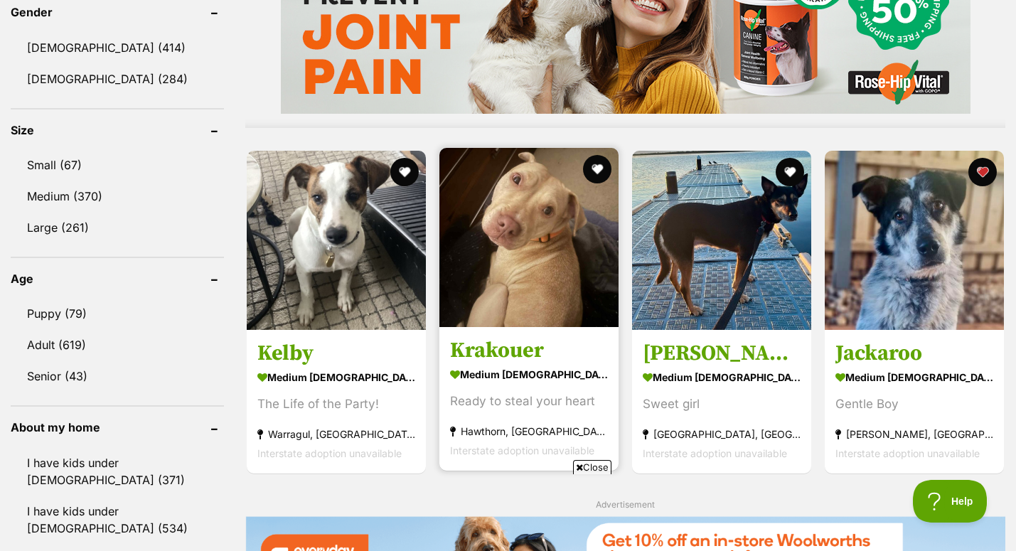
scroll to position [1326, 0]
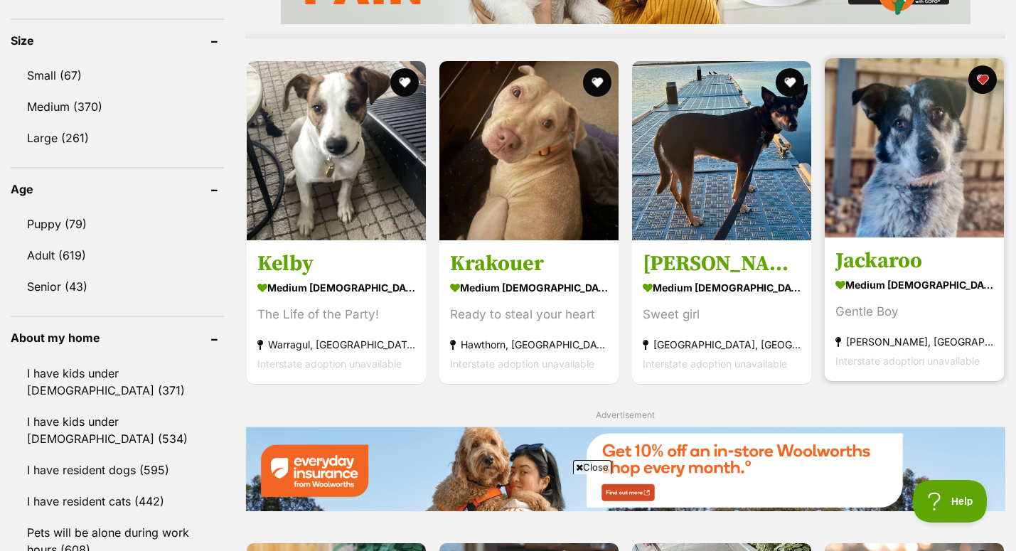
click at [875, 247] on h3 "Jackaroo" at bounding box center [914, 260] width 158 height 27
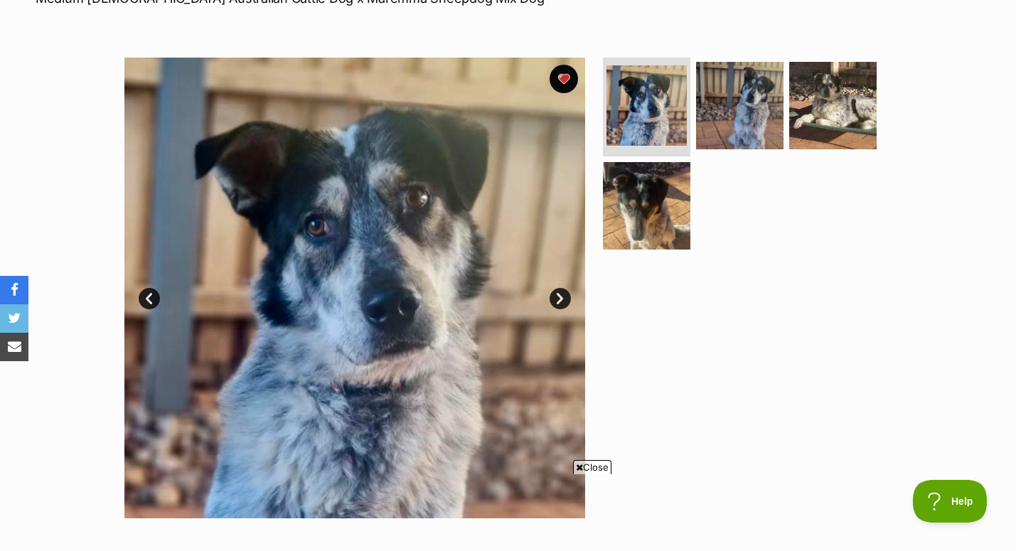
scroll to position [198, 0]
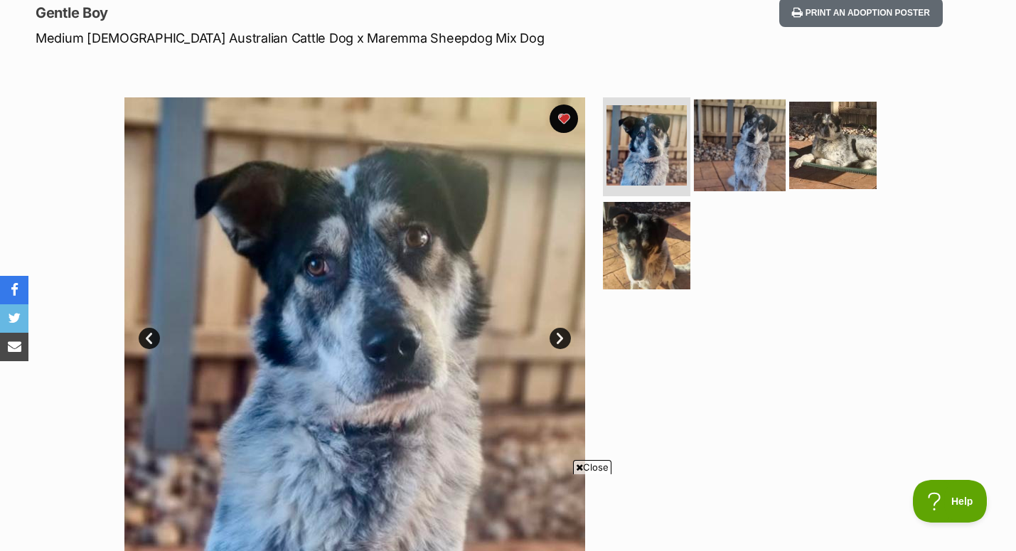
click at [736, 126] on img at bounding box center [740, 145] width 92 height 92
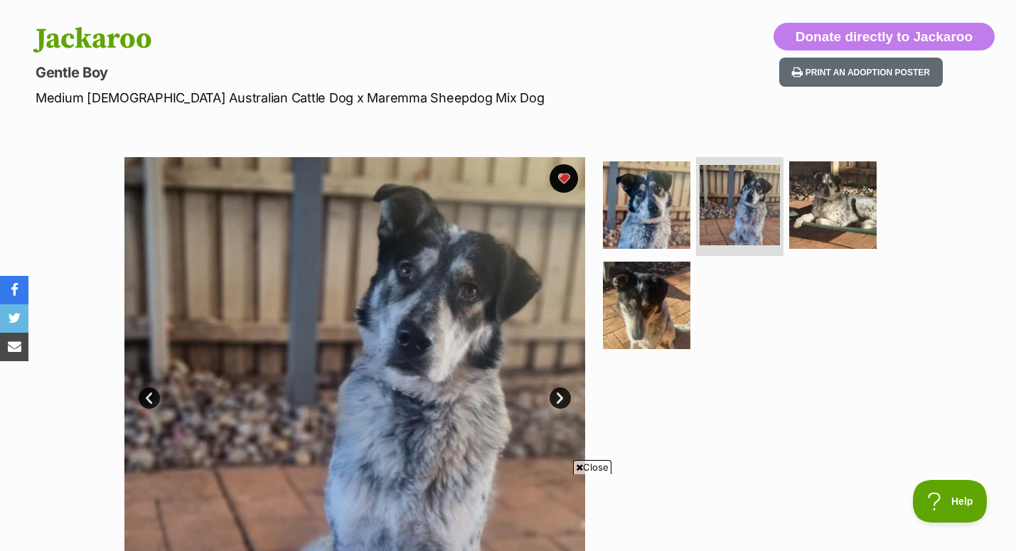
scroll to position [138, 0]
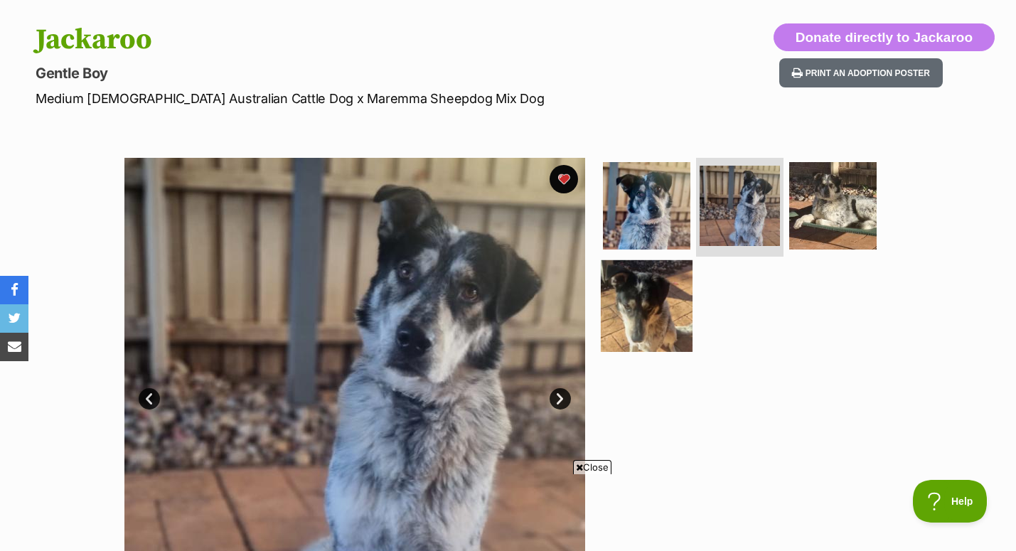
click at [633, 280] on img at bounding box center [647, 306] width 92 height 92
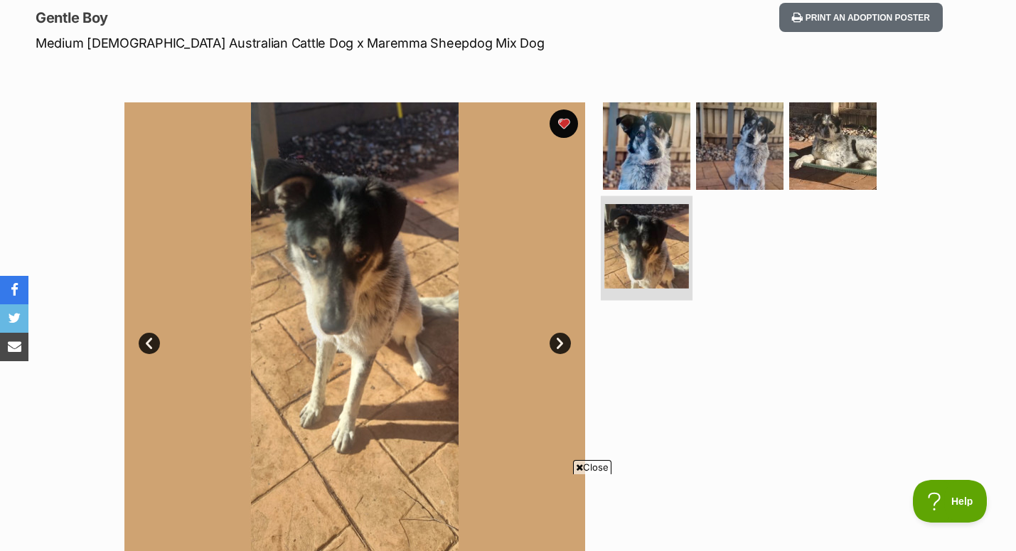
scroll to position [230, 0]
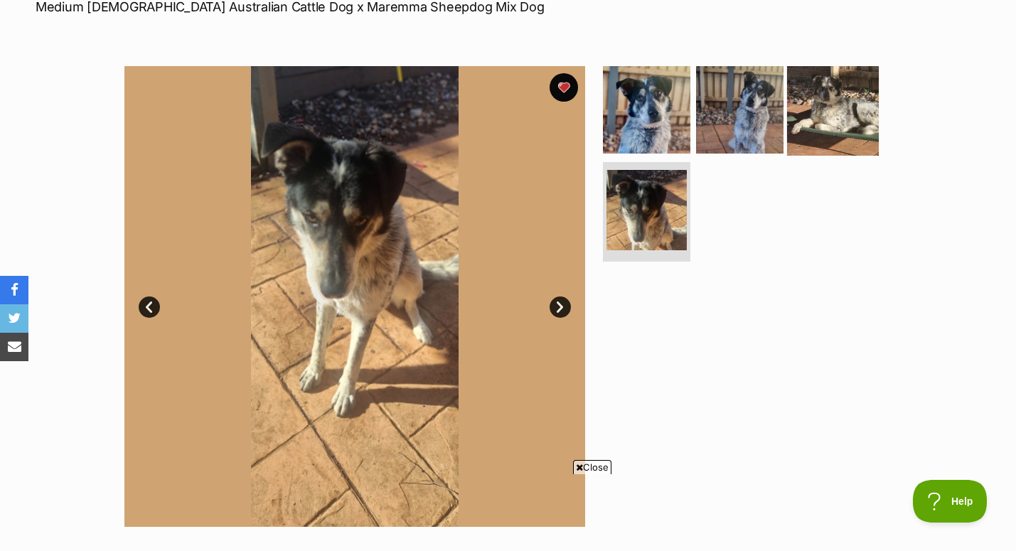
click at [827, 119] on img at bounding box center [833, 109] width 92 height 92
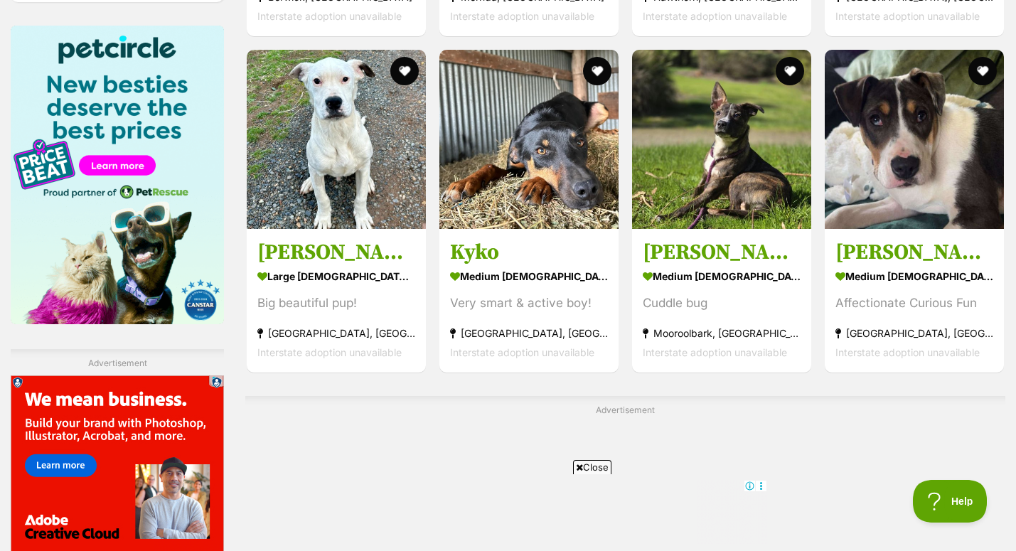
scroll to position [2160, 0]
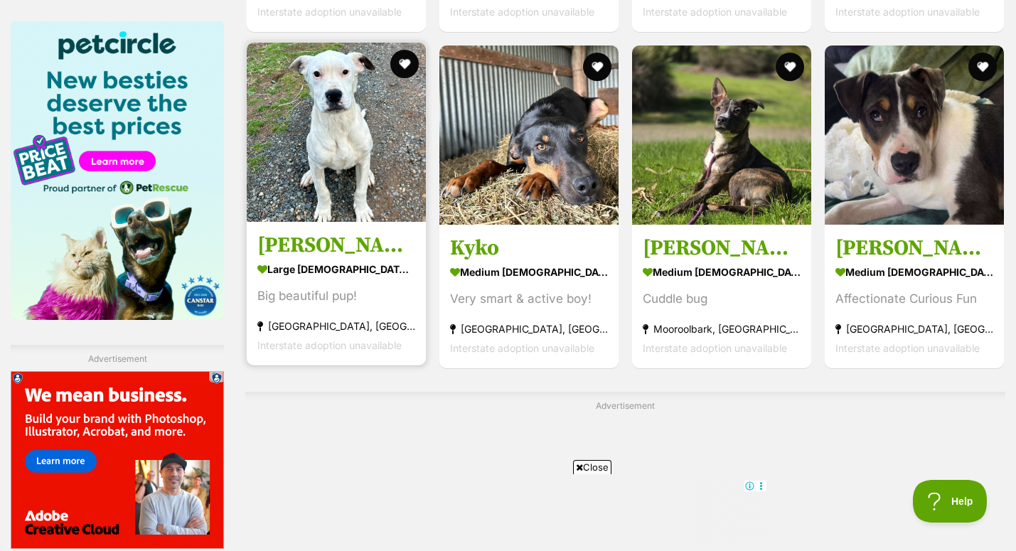
click at [321, 259] on strong "large male Dog" at bounding box center [336, 269] width 158 height 21
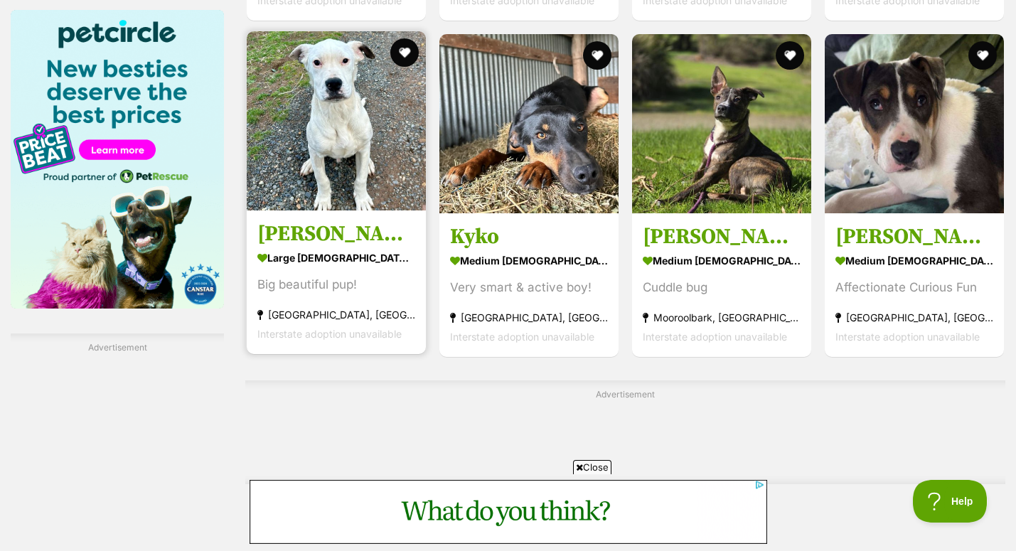
scroll to position [2165, 0]
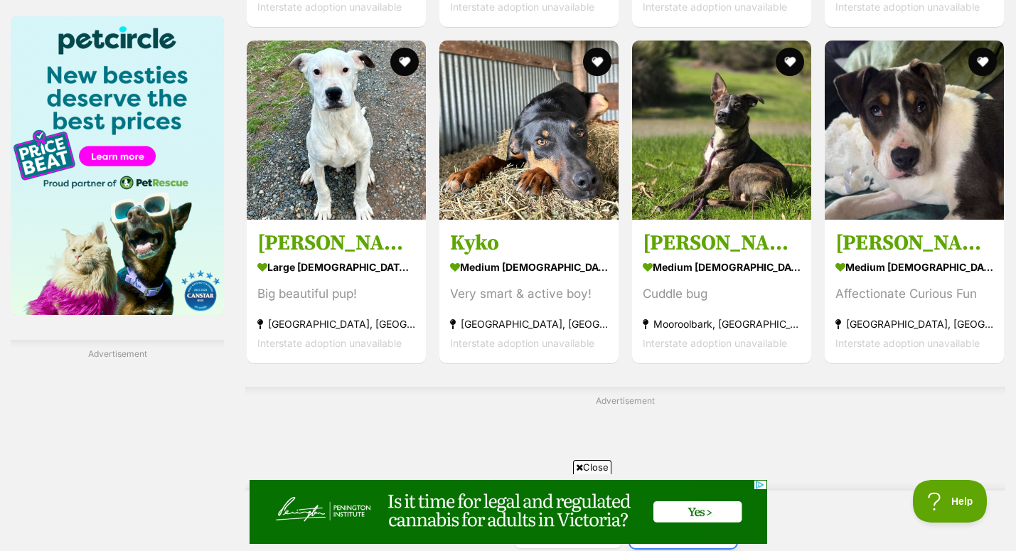
click at [678, 514] on link "Next" at bounding box center [683, 531] width 107 height 34
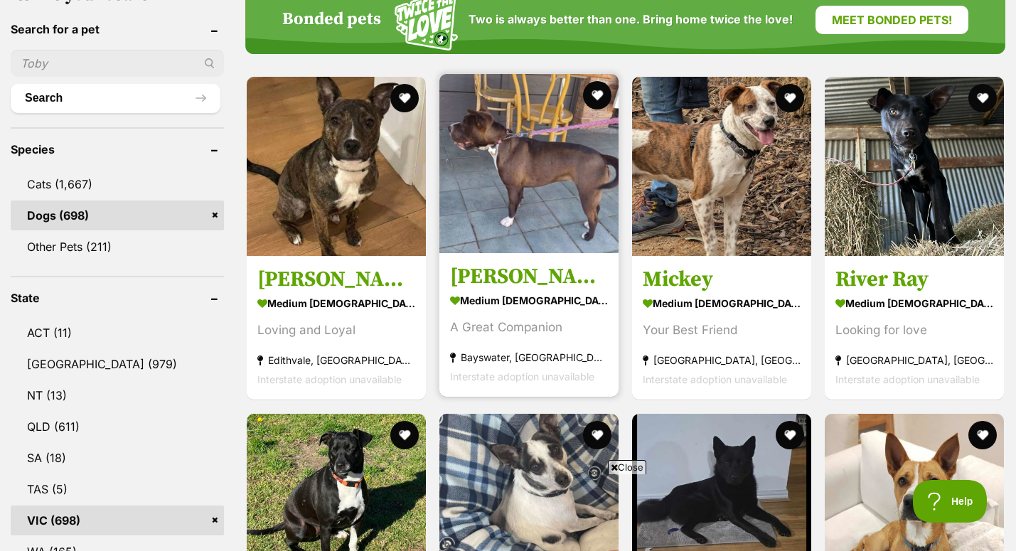
scroll to position [435, 0]
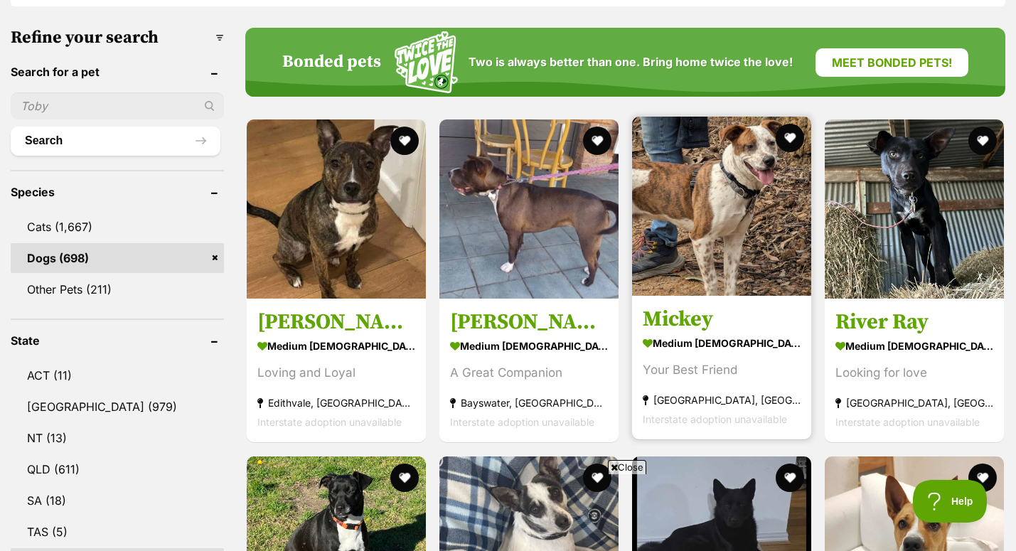
click at [731, 333] on strong "medium male Dog" at bounding box center [722, 343] width 158 height 21
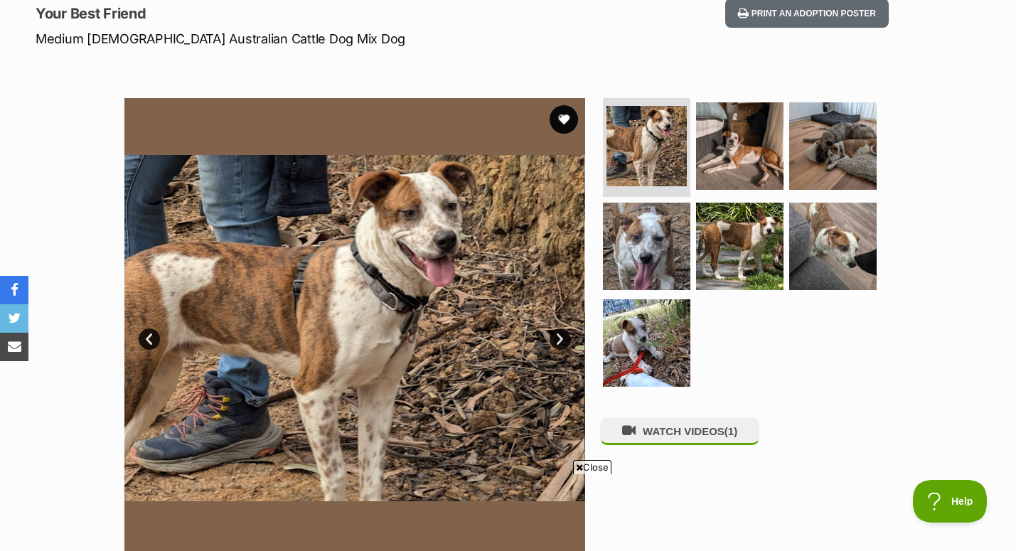
scroll to position [82, 0]
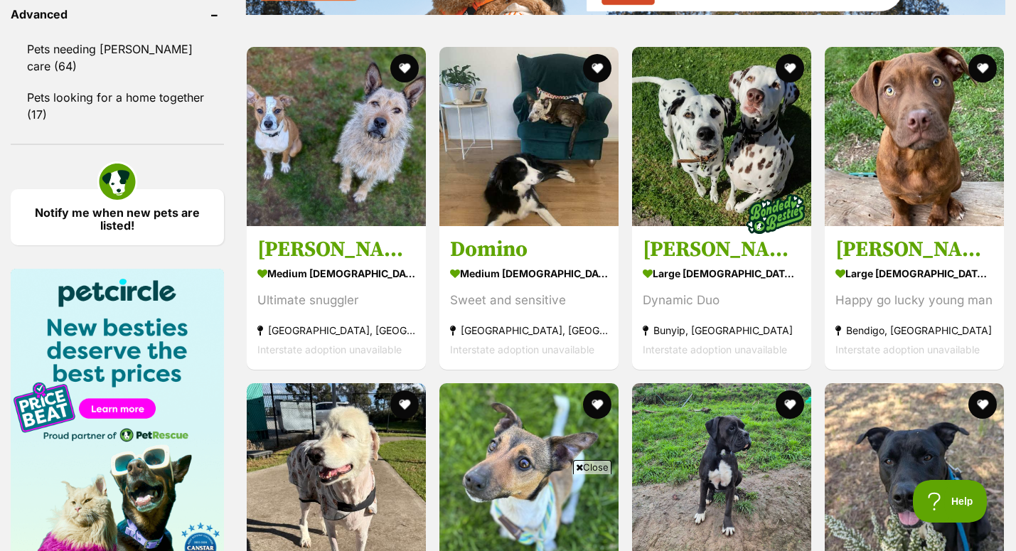
scroll to position [1915, 0]
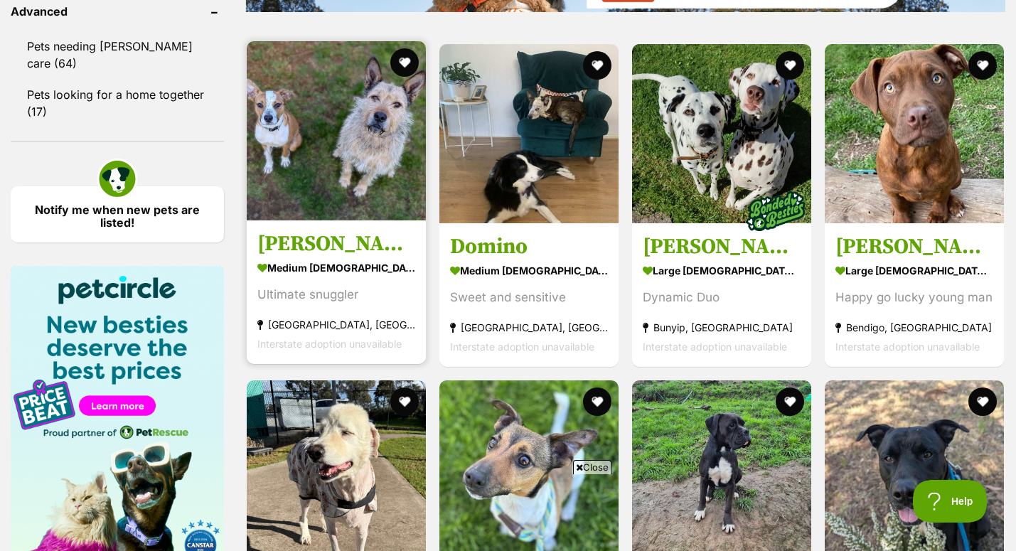
click at [338, 257] on section "medium male Dog Ultimate snuggler Bannockburn, VIC Interstate adoption unavaila…" at bounding box center [336, 305] width 158 height 96
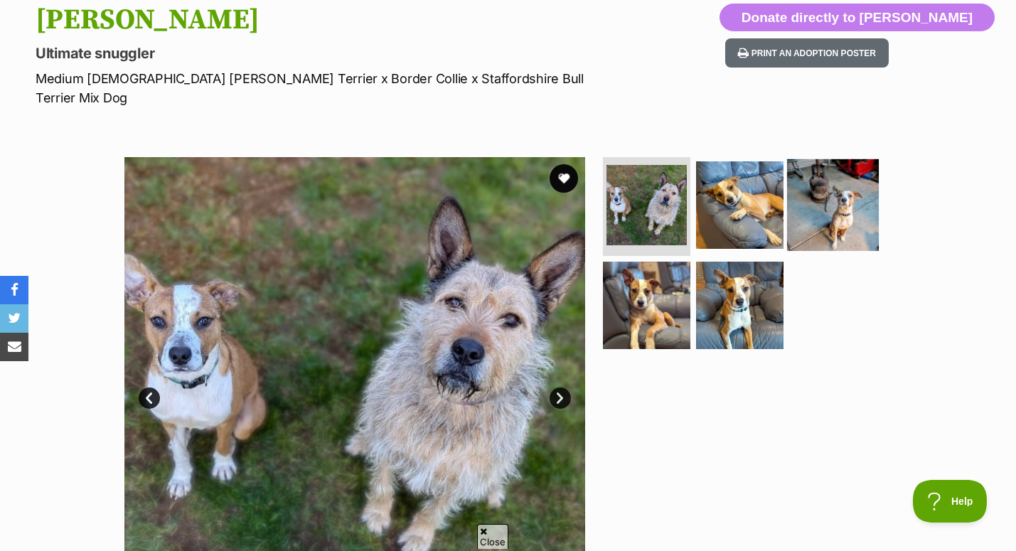
click at [812, 200] on img at bounding box center [833, 204] width 92 height 92
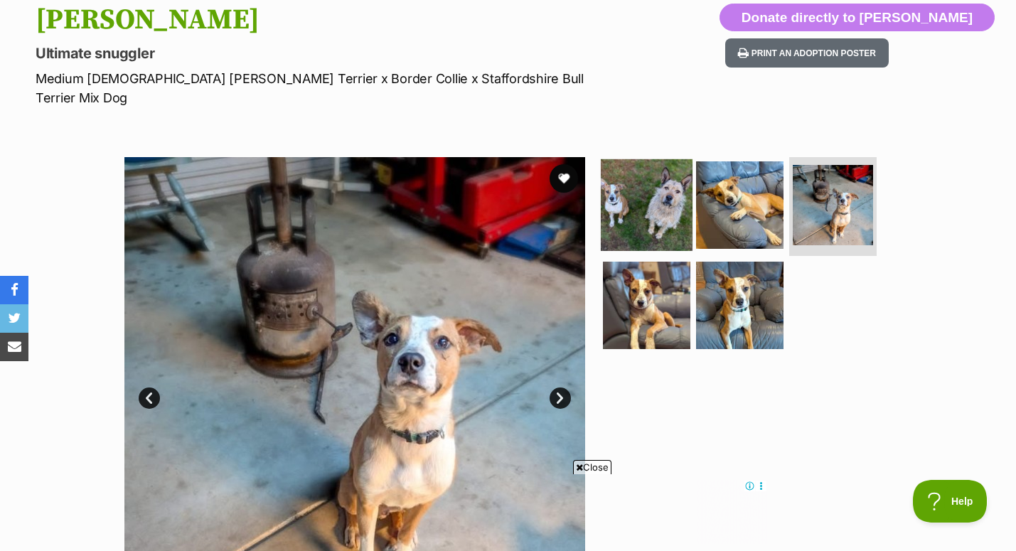
click at [638, 192] on img at bounding box center [647, 204] width 92 height 92
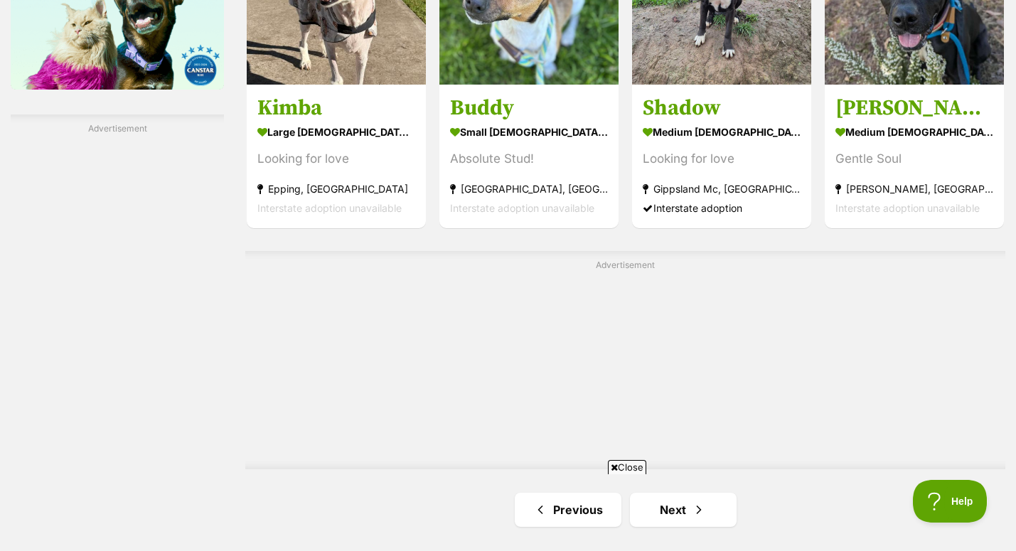
scroll to position [2623, 0]
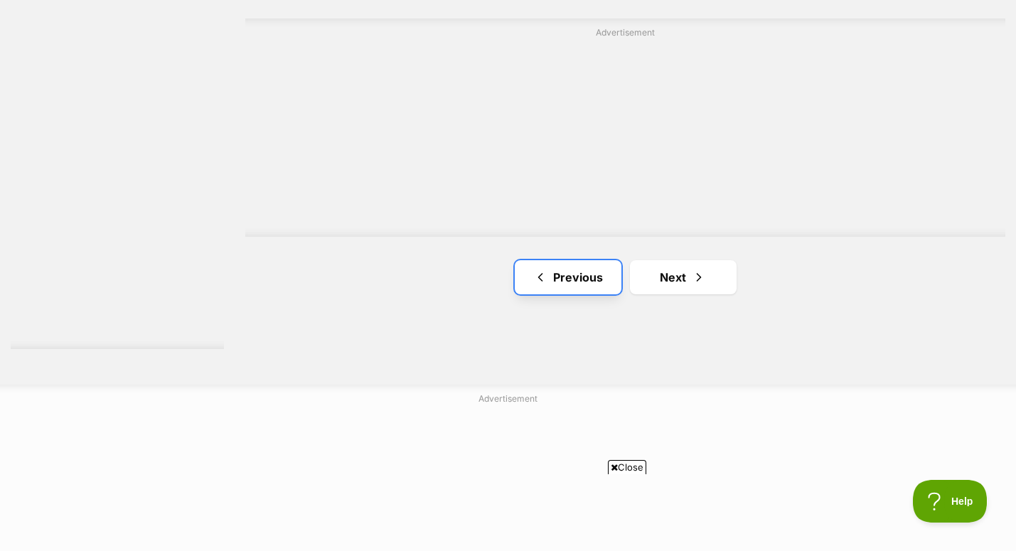
click at [601, 260] on link "Previous" at bounding box center [568, 277] width 107 height 34
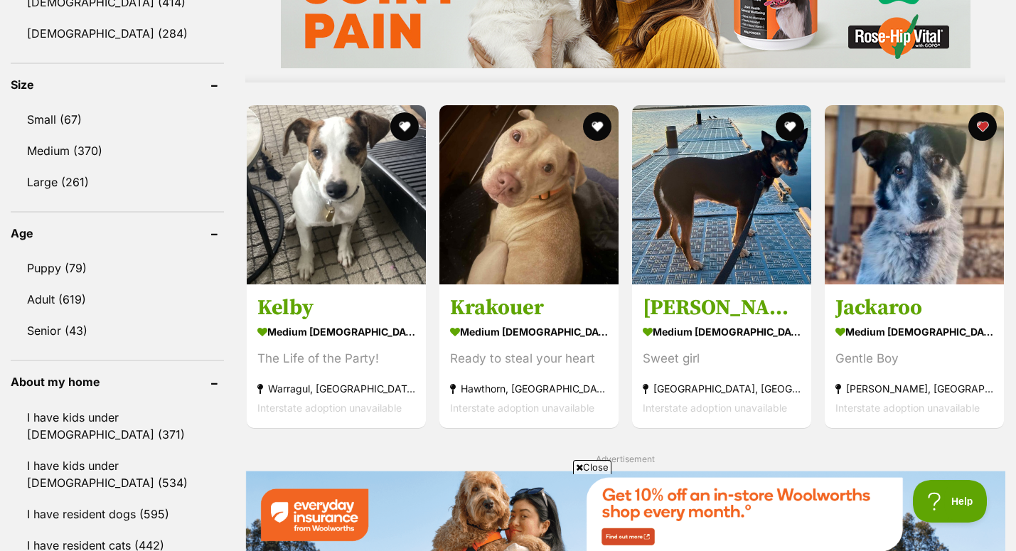
scroll to position [1279, 0]
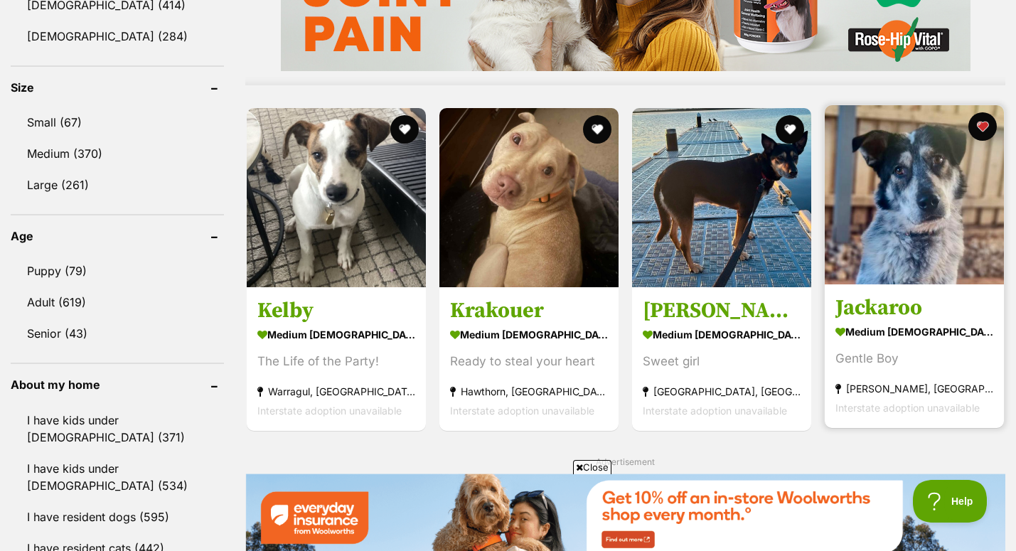
click at [913, 285] on link "Jackaroo medium male Dog Gentle Boy Melton West, VIC Interstate adoption unavai…" at bounding box center [913, 356] width 179 height 144
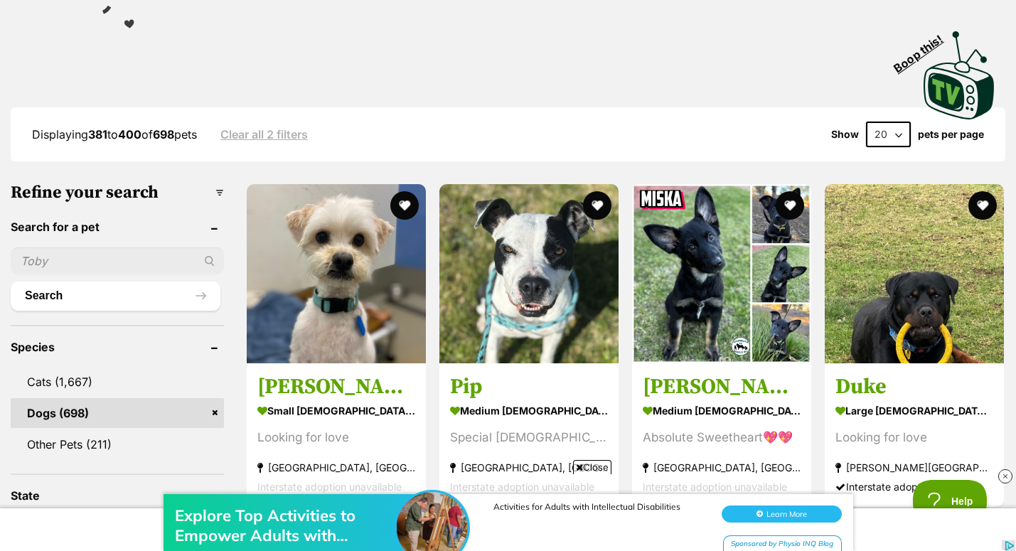
scroll to position [286, 0]
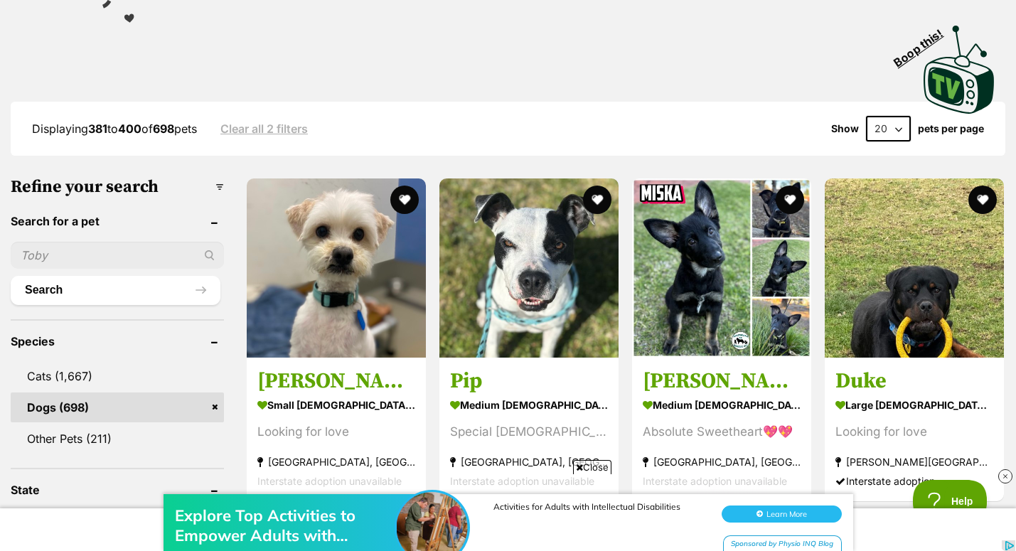
click at [71, 242] on input "text" at bounding box center [117, 255] width 213 height 27
type input "busta"
click at [11, 276] on button "Search" at bounding box center [116, 290] width 210 height 28
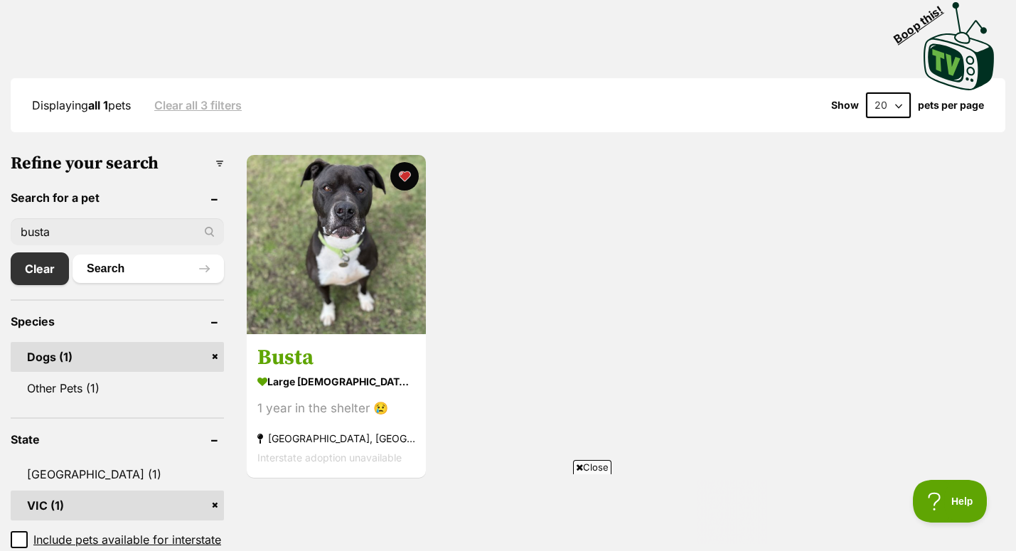
click at [56, 218] on input "busta" at bounding box center [117, 231] width 213 height 27
type input "buddy"
click at [72, 254] on button "Search" at bounding box center [147, 268] width 151 height 28
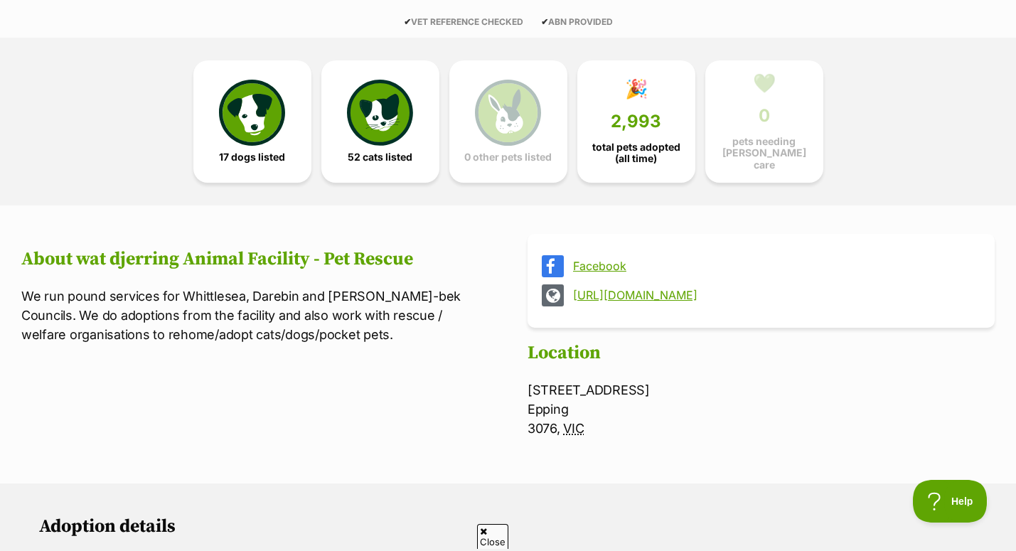
scroll to position [381, 0]
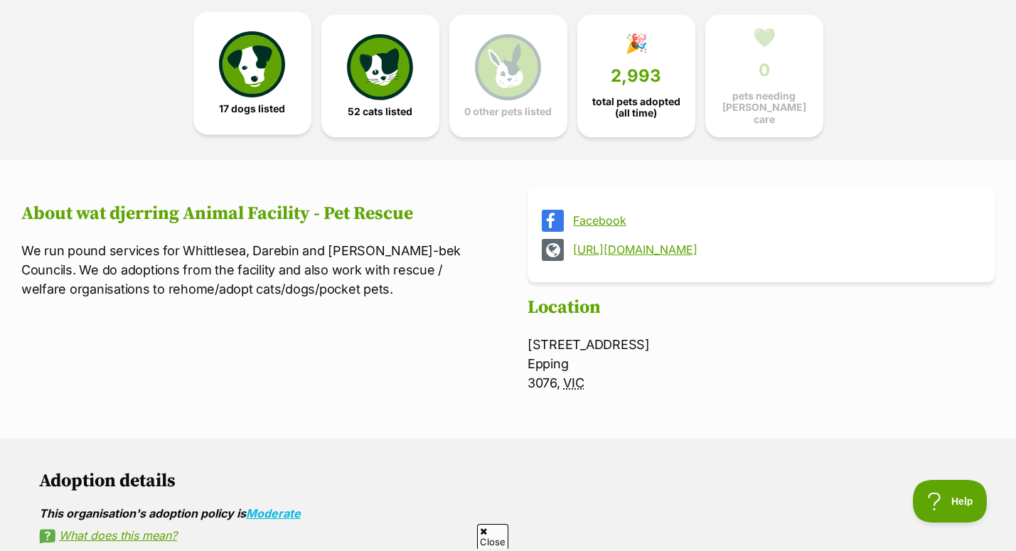
click at [274, 88] on img at bounding box center [251, 63] width 65 height 65
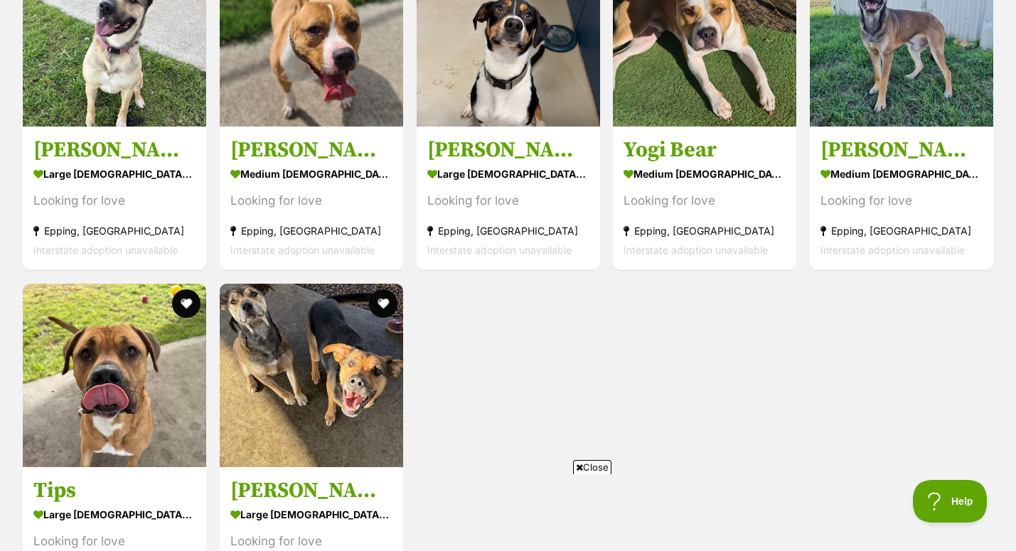
scroll to position [2149, 0]
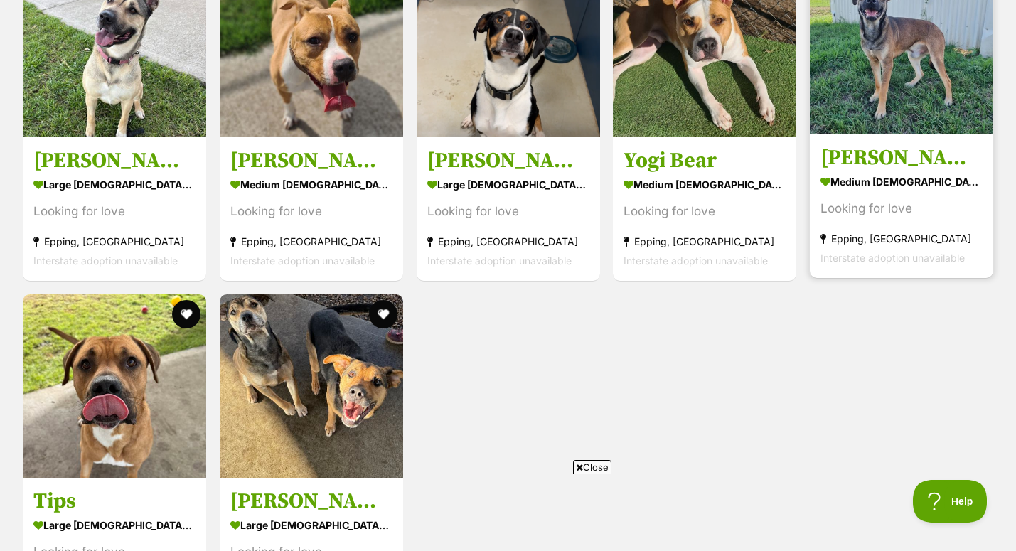
click at [882, 65] on img at bounding box center [901, 42] width 183 height 183
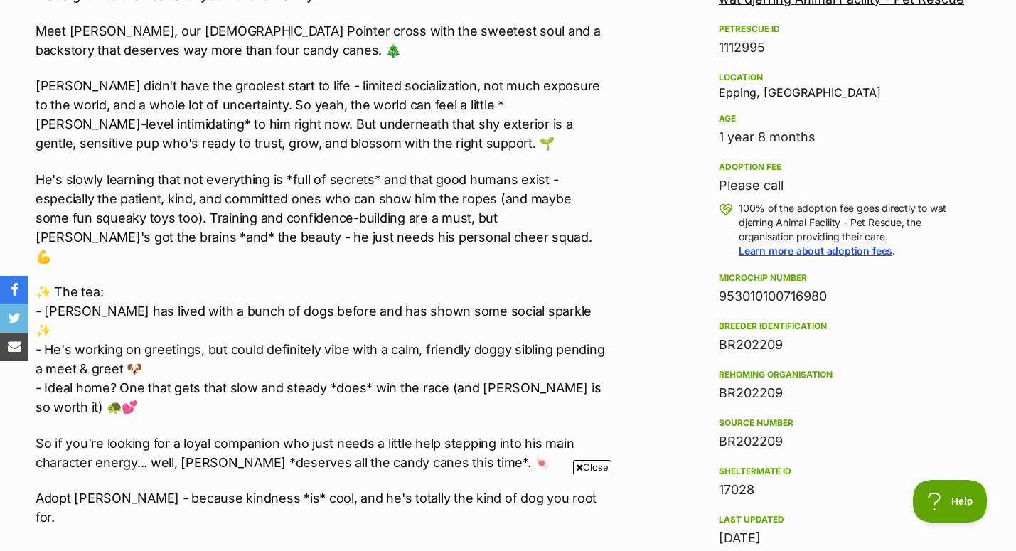
scroll to position [886, 0]
